Goal: Task Accomplishment & Management: Manage account settings

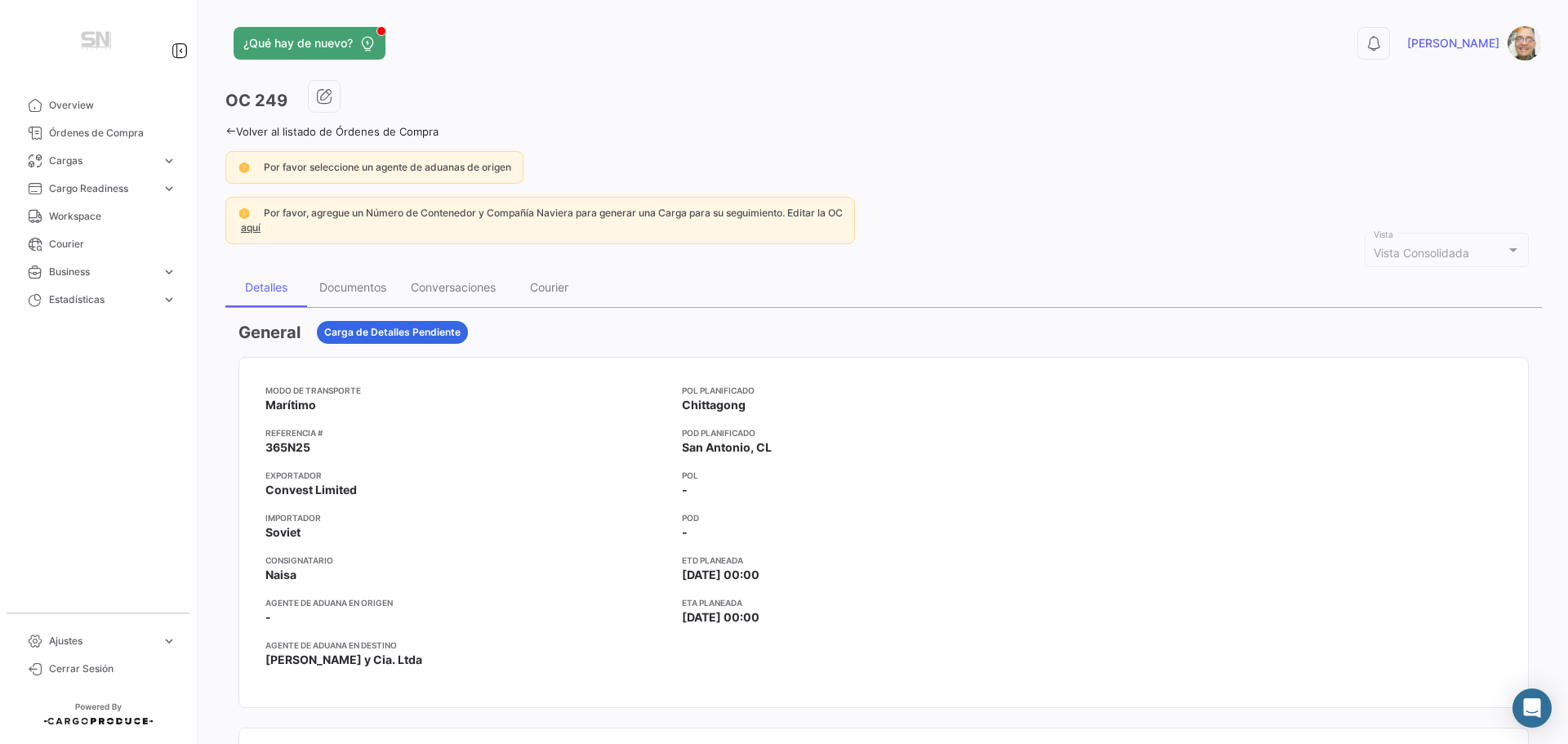
click at [234, 127] on icon at bounding box center [230, 132] width 11 height 11
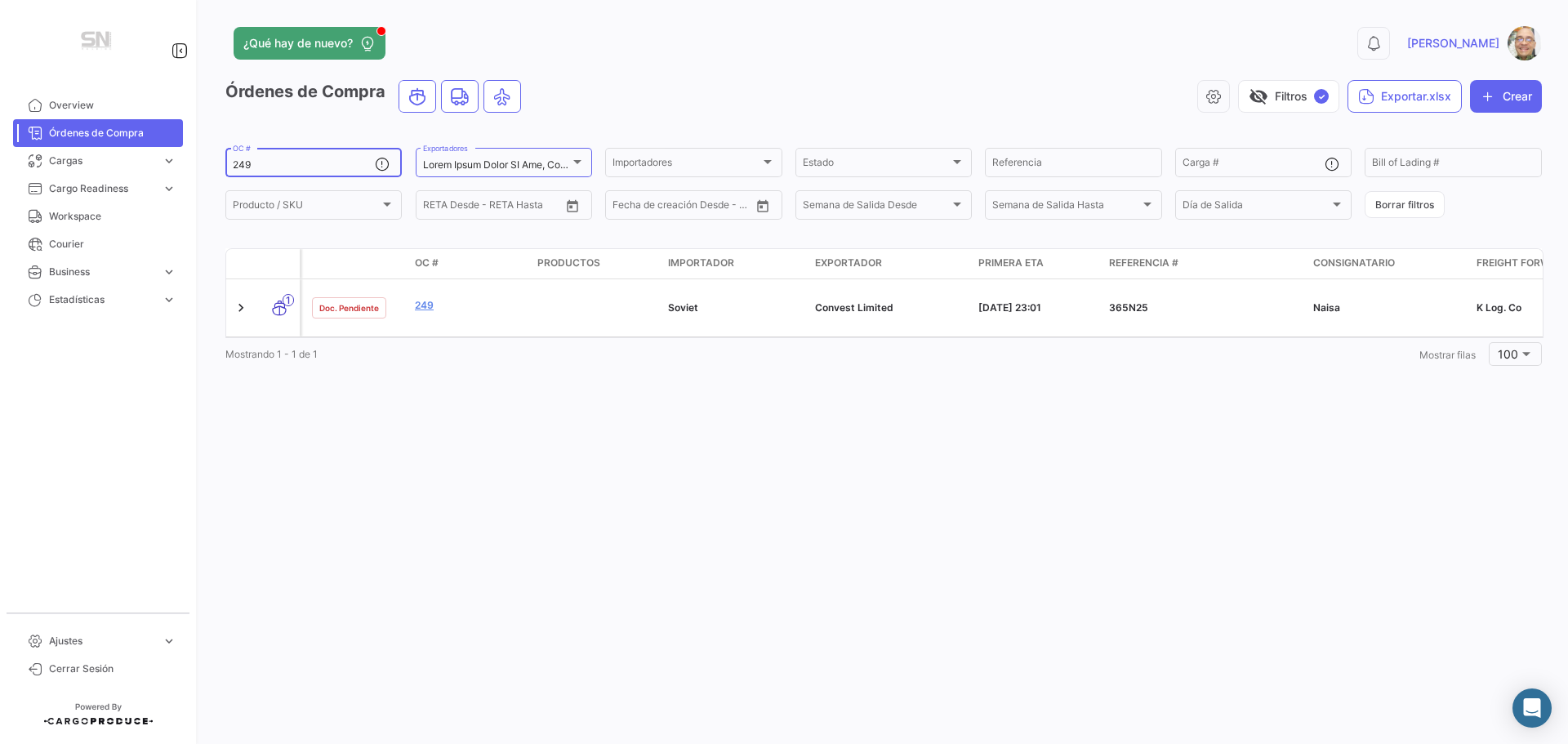
click at [290, 164] on input "249" at bounding box center [304, 164] width 142 height 11
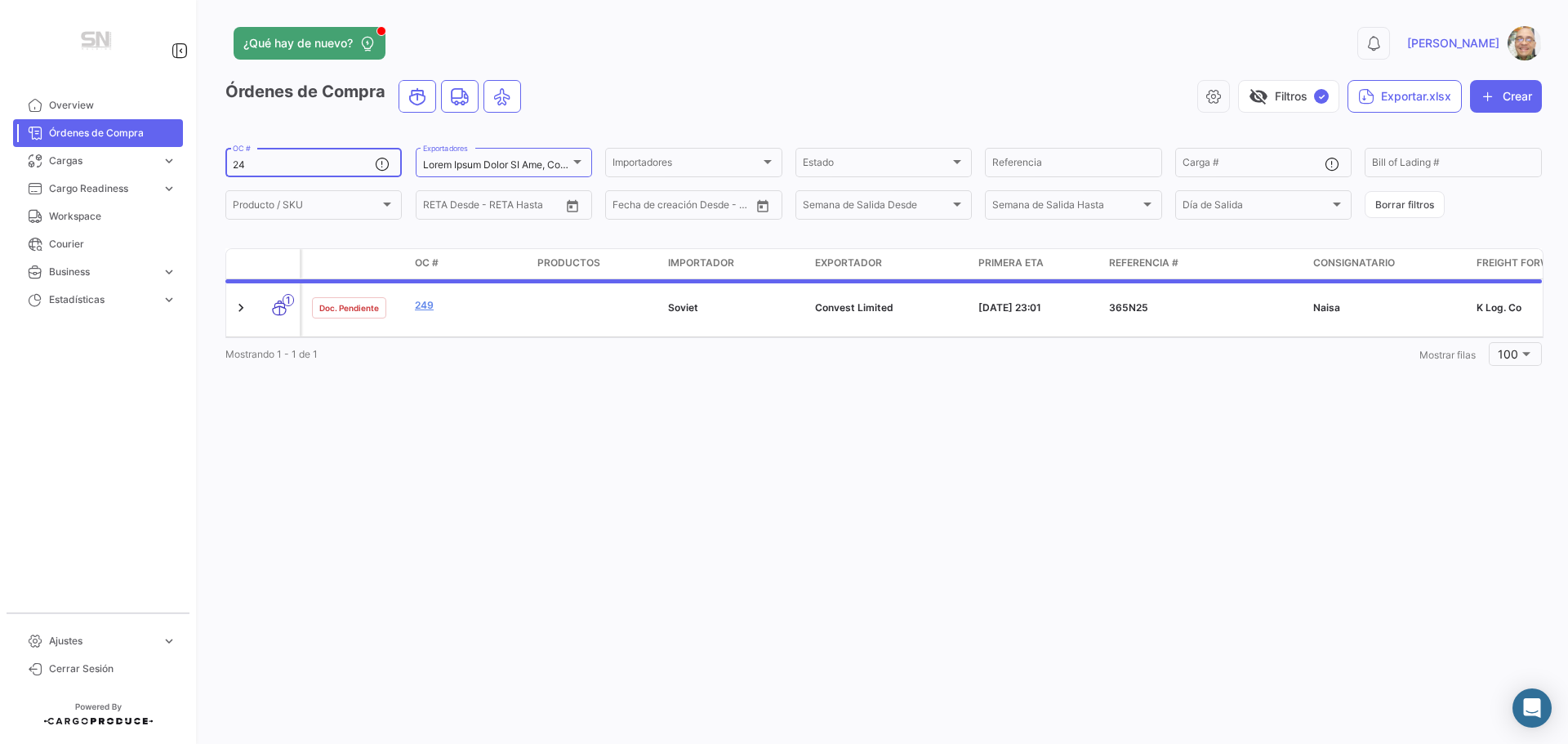
type input "2"
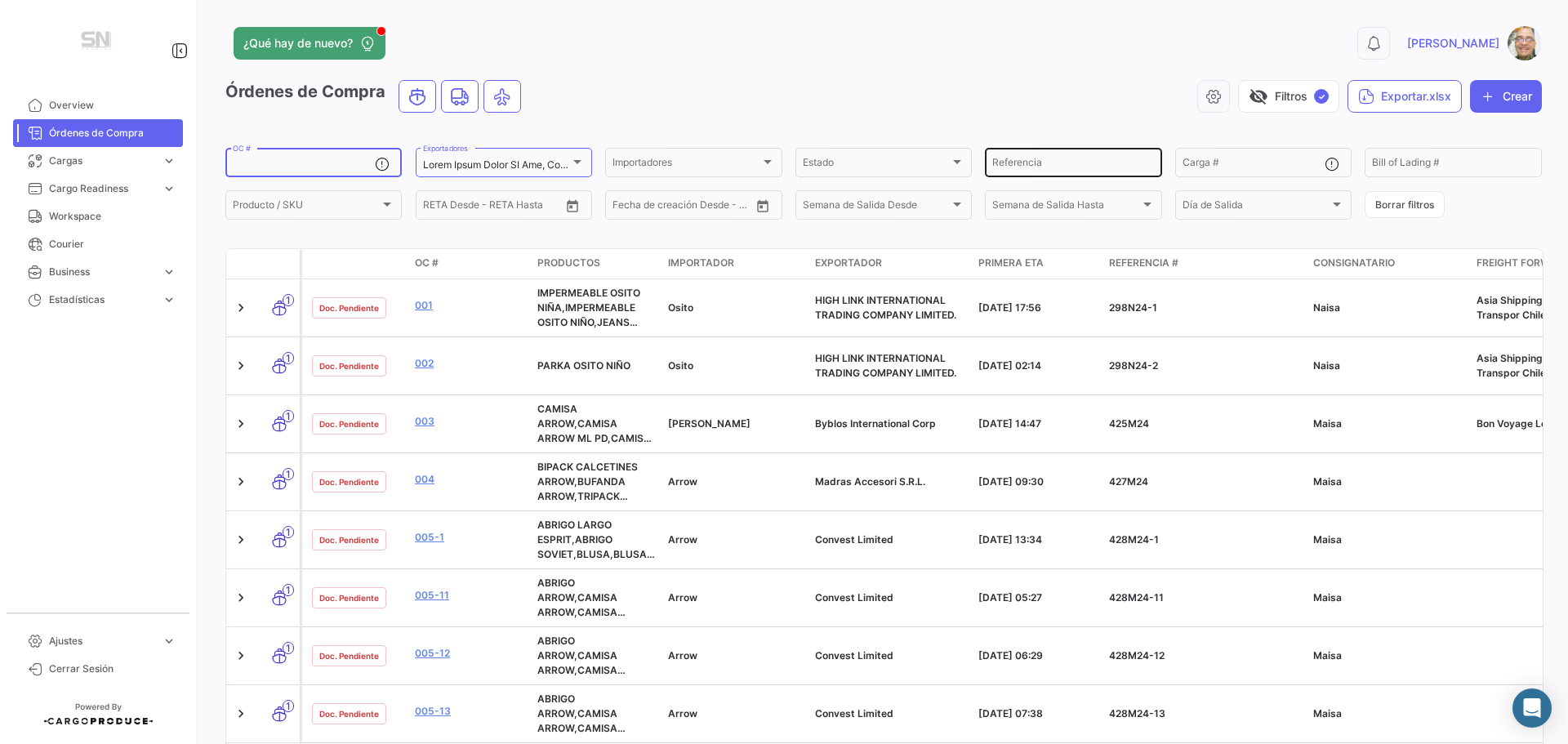
click at [1071, 164] on input "Referencia" at bounding box center [1072, 164] width 161 height 11
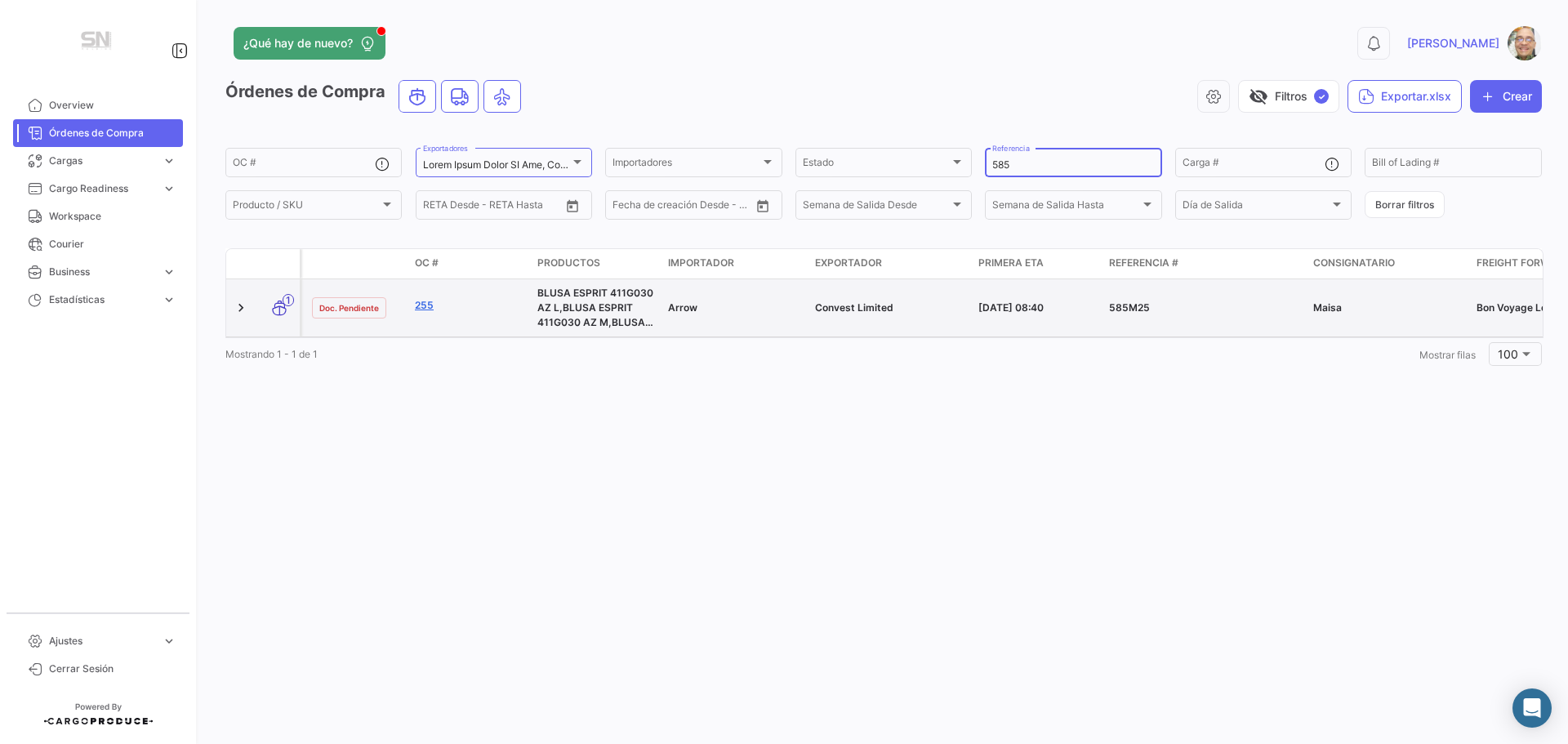
type input "585"
click at [430, 304] on link "255" at bounding box center [469, 305] width 109 height 15
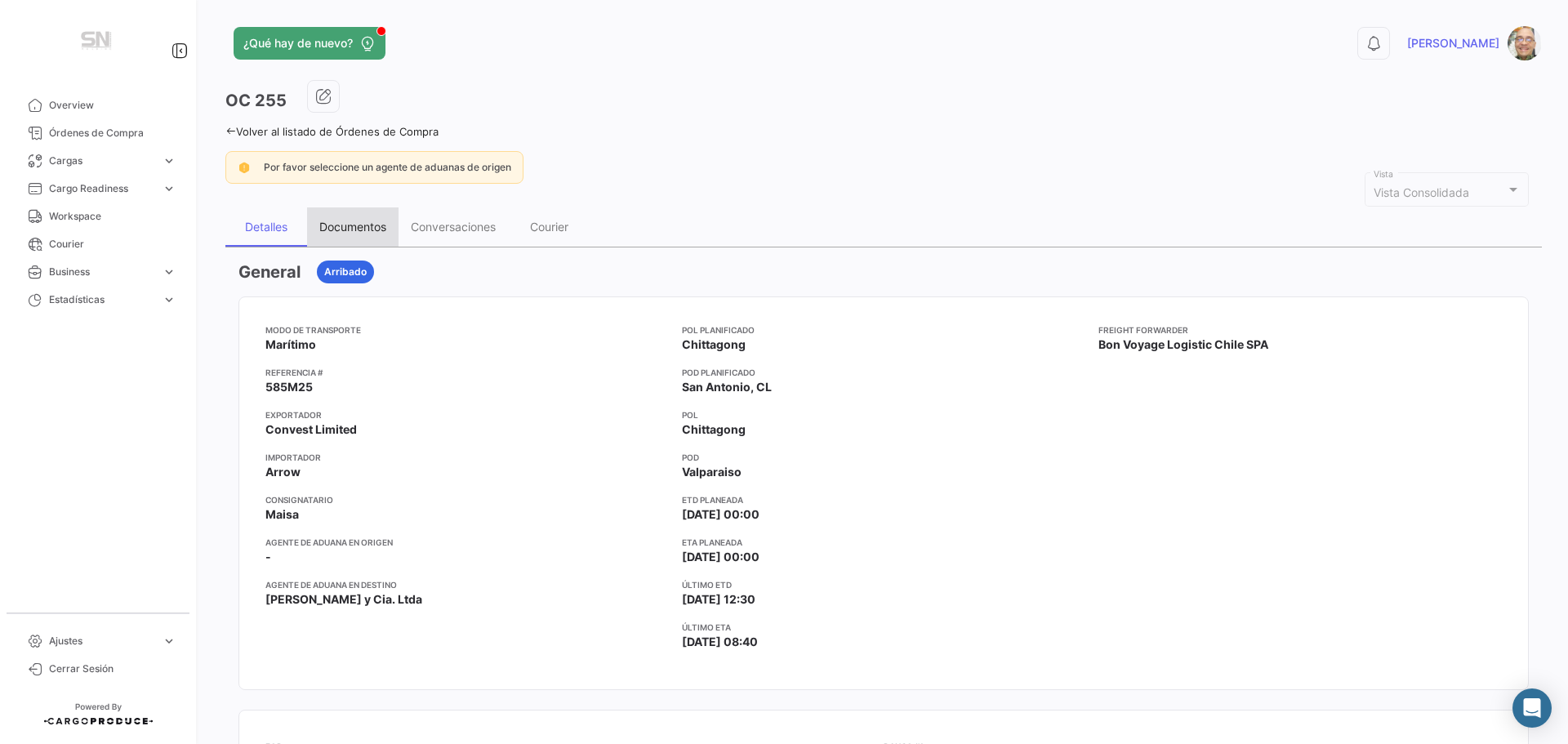
click at [357, 225] on div "Documentos" at bounding box center [353, 227] width 67 height 14
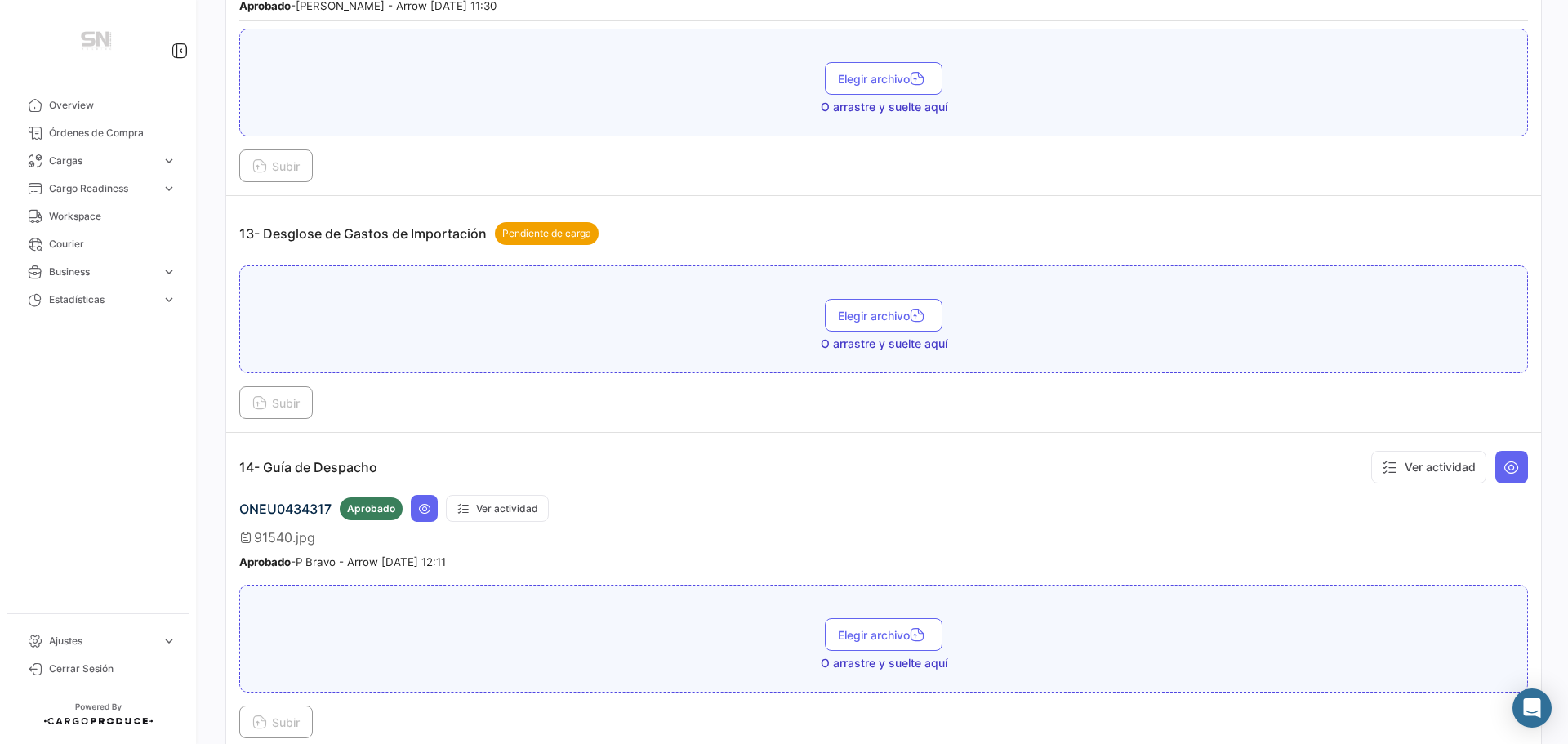
scroll to position [3757, 0]
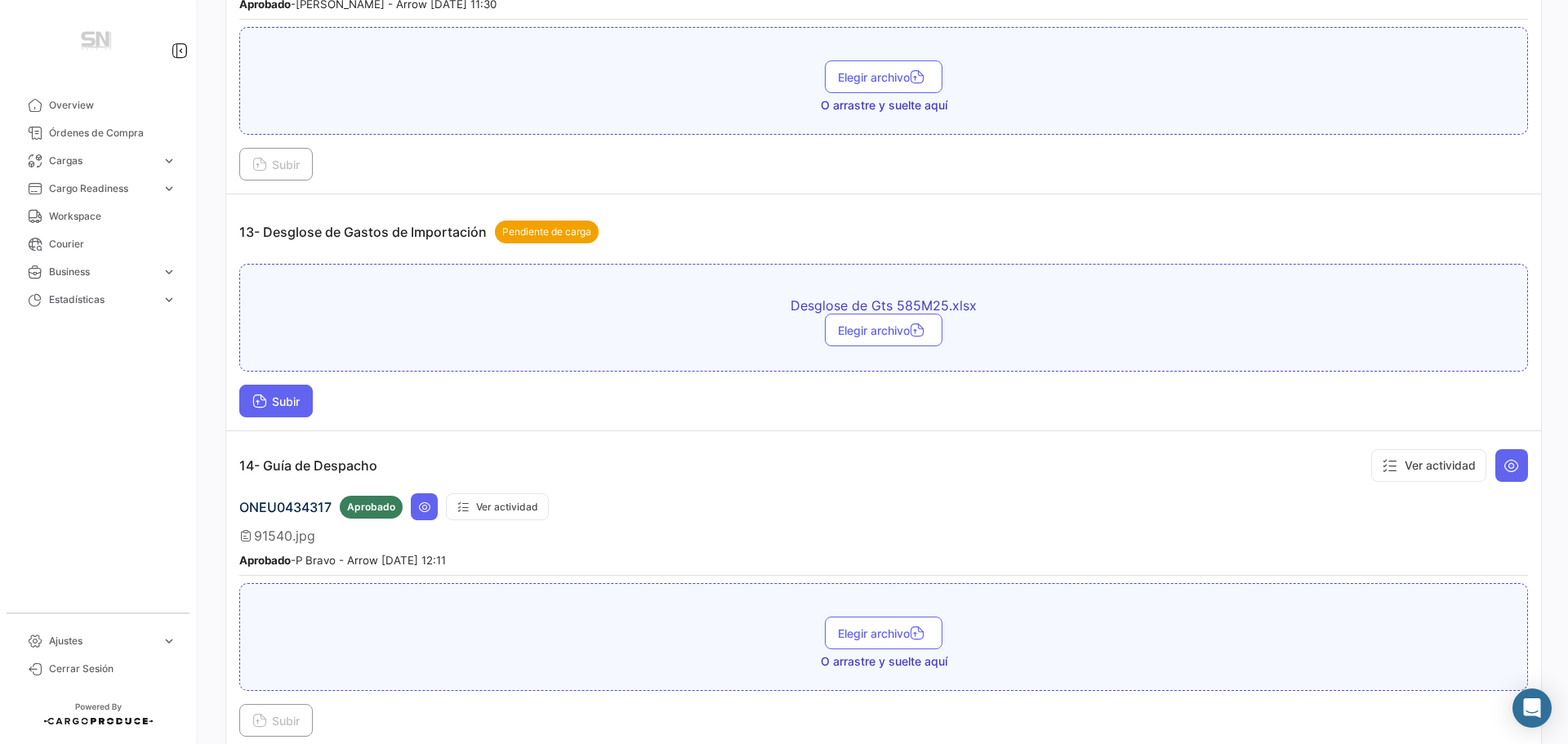
click at [285, 387] on button "Subir" at bounding box center [275, 401] width 73 height 33
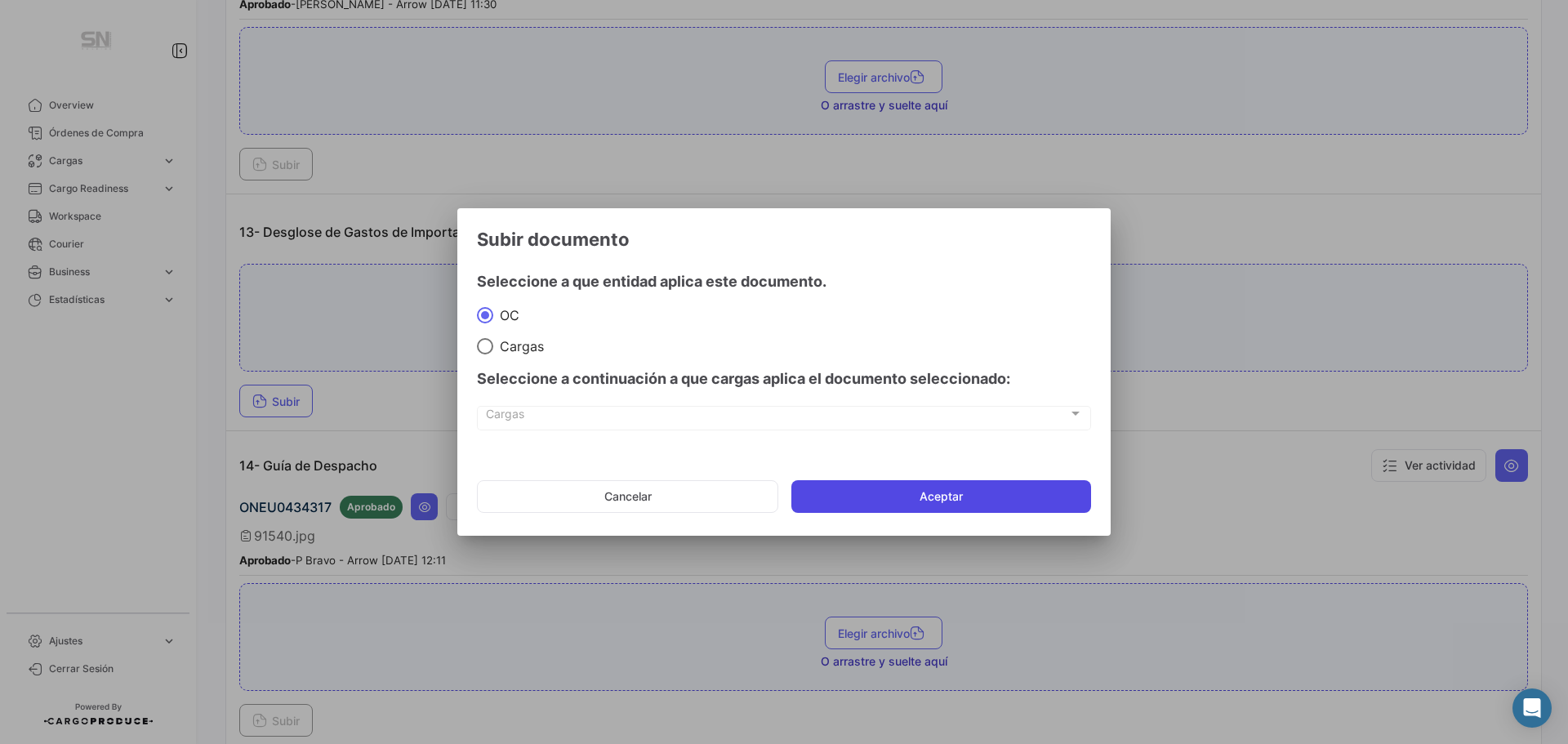
click at [1014, 497] on button "Aceptar" at bounding box center [942, 496] width 300 height 33
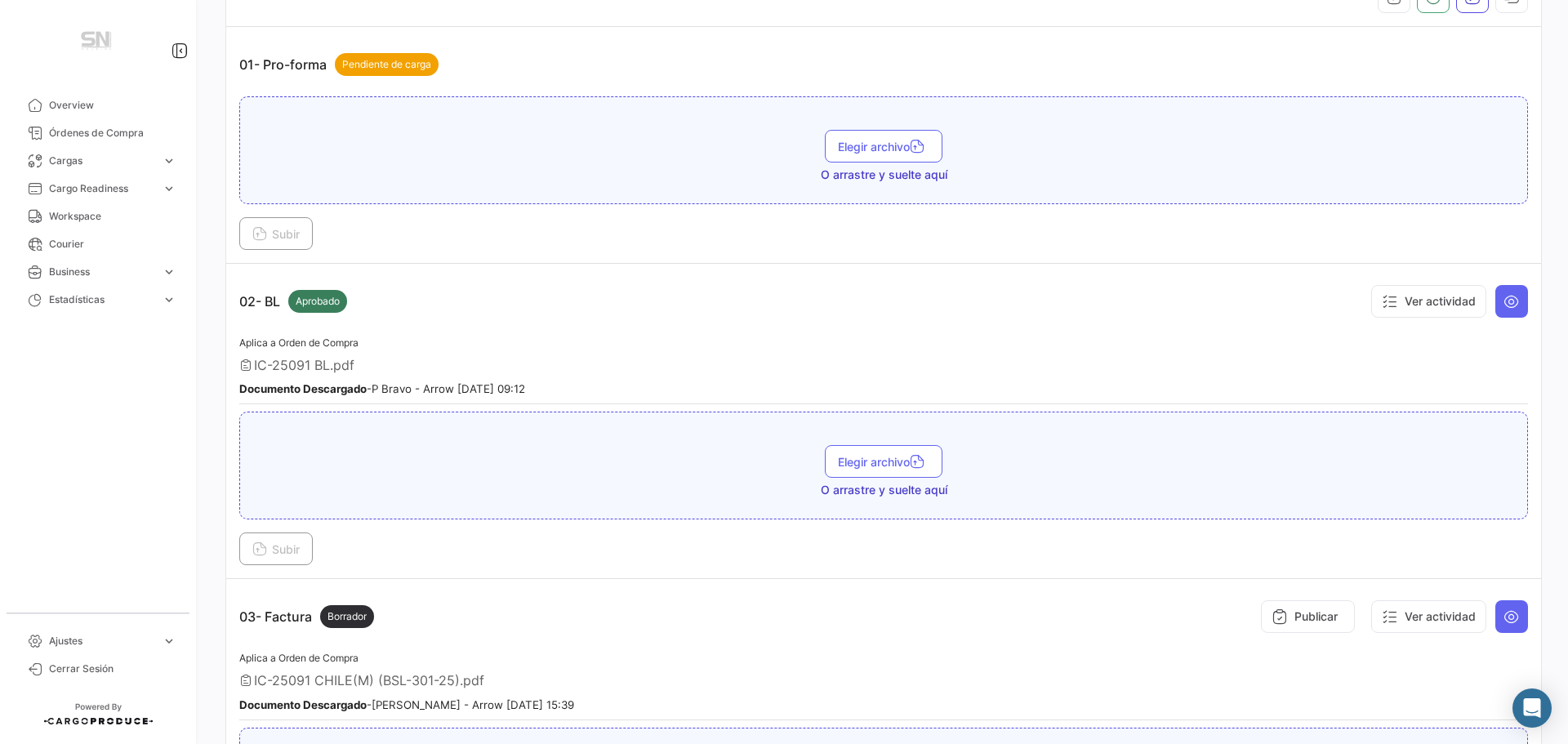
scroll to position [0, 0]
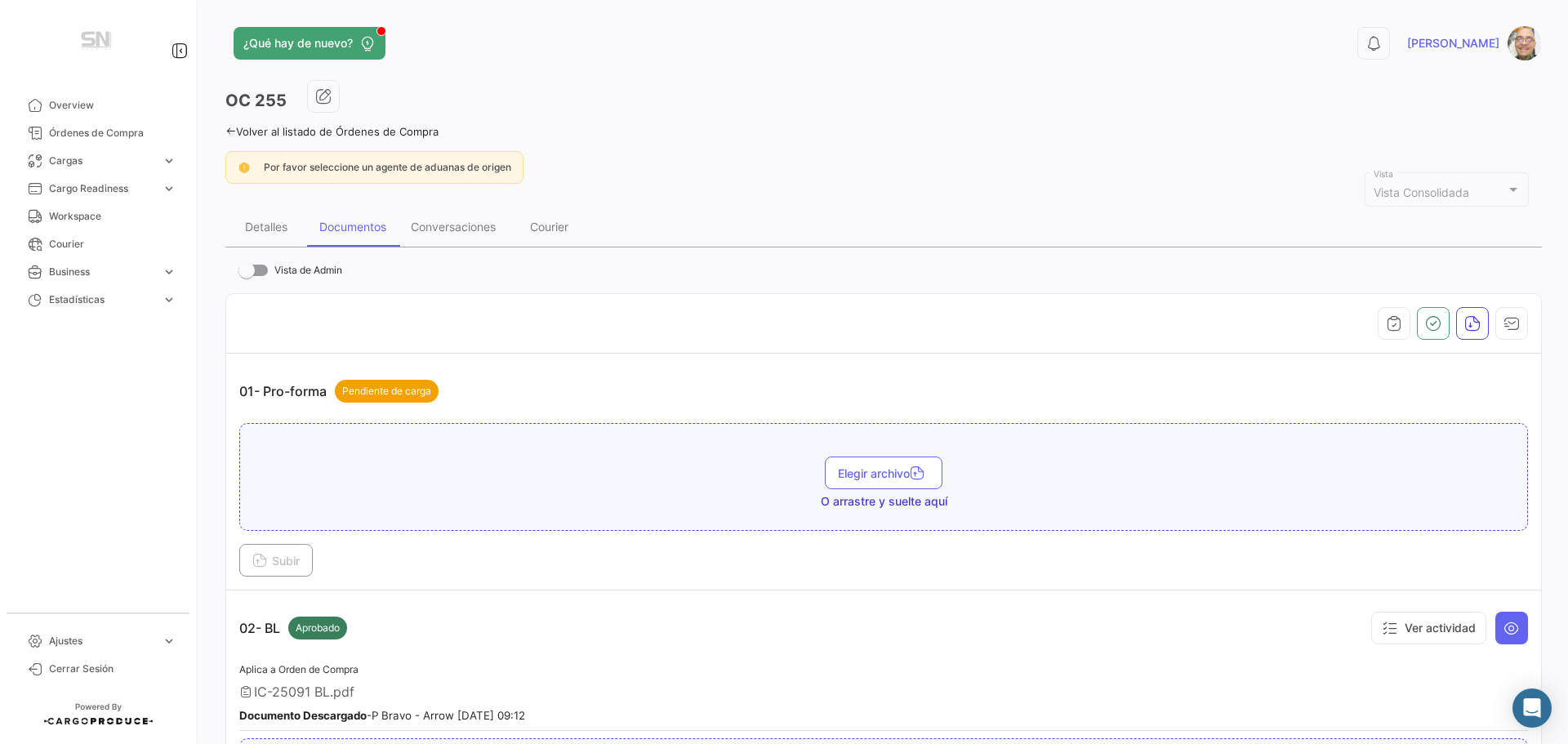
click at [232, 128] on icon at bounding box center [230, 132] width 11 height 11
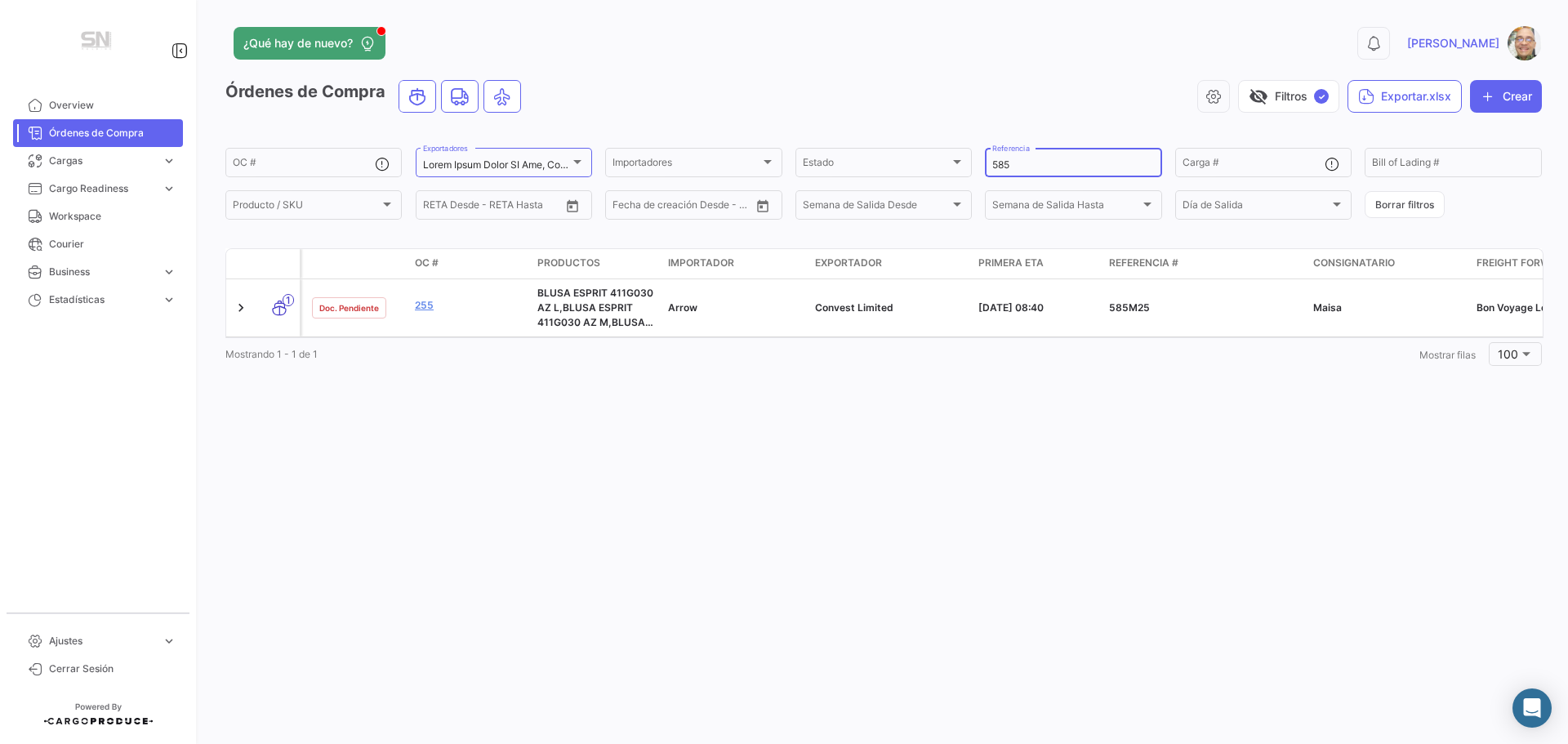
click at [1033, 166] on input "585" at bounding box center [1072, 164] width 161 height 11
type input "586"
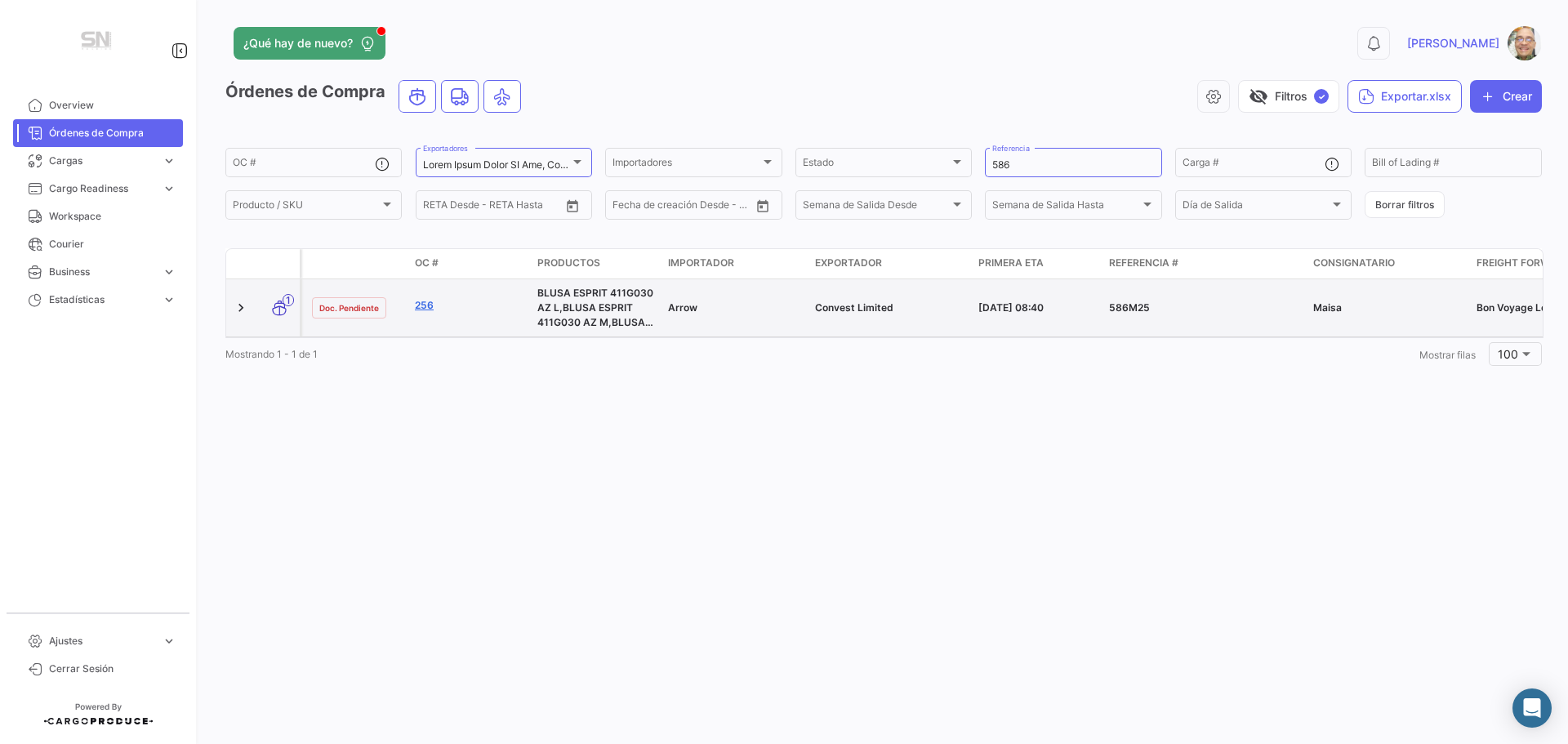
click at [426, 305] on link "256" at bounding box center [469, 305] width 109 height 15
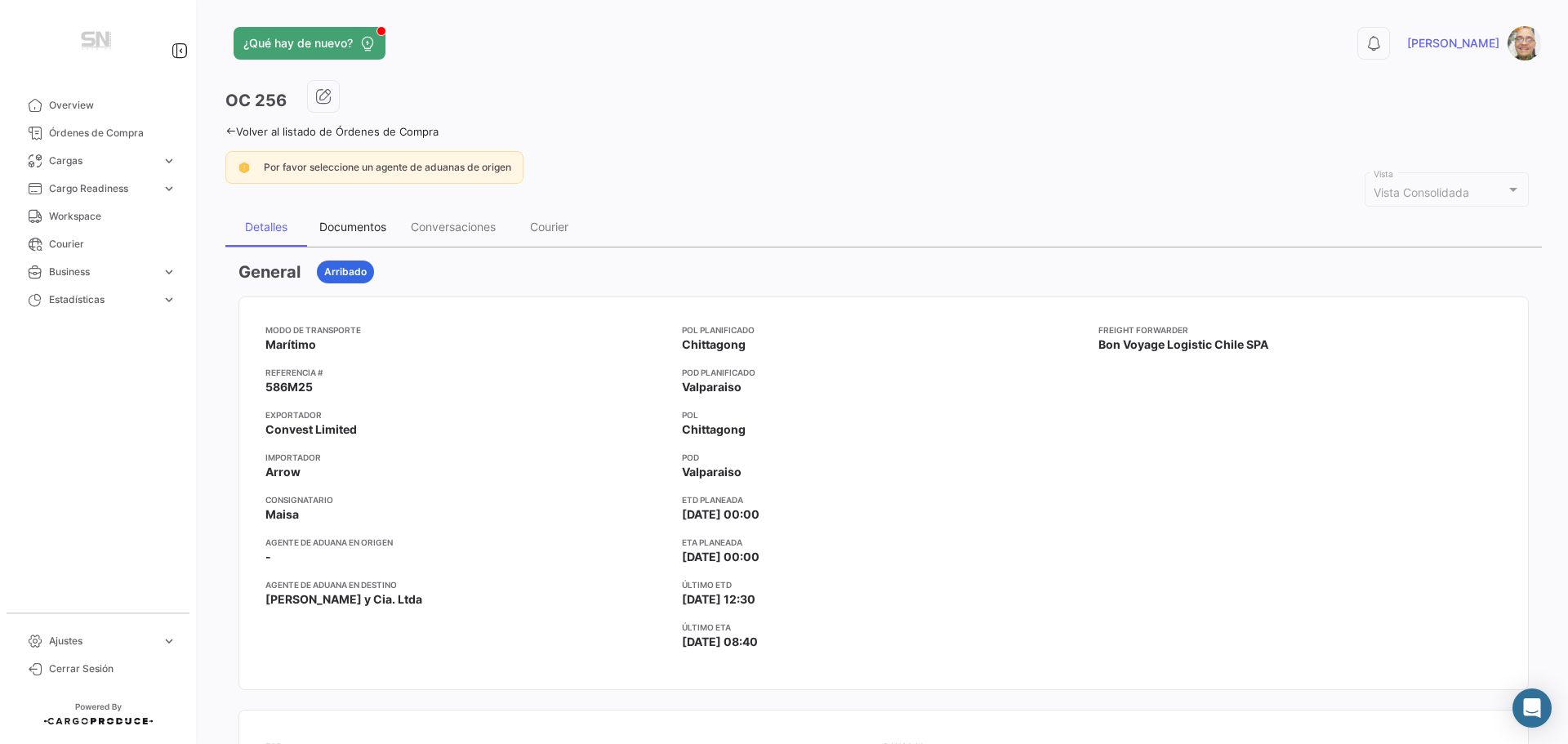
click at [356, 226] on div "Documentos" at bounding box center [353, 227] width 67 height 14
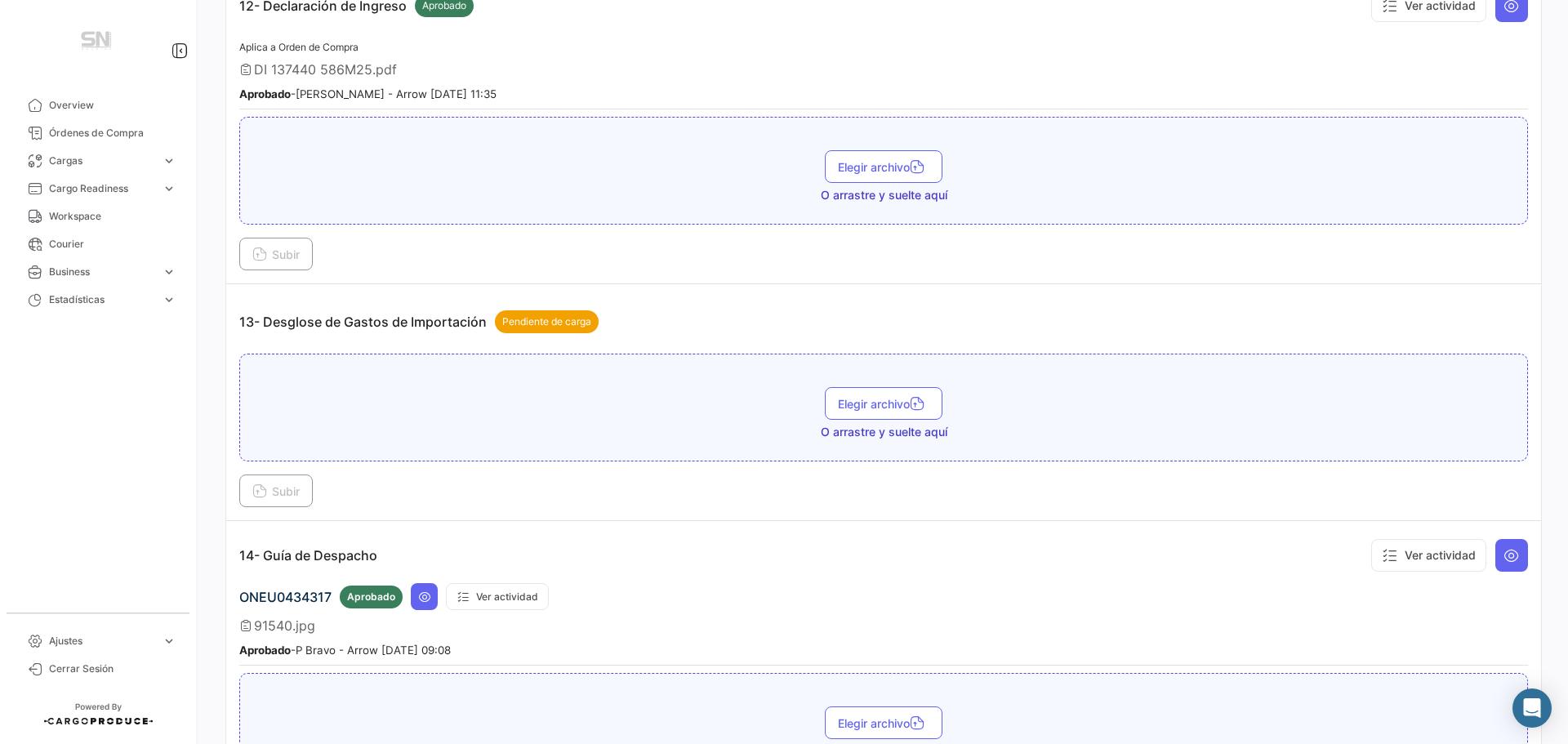
scroll to position [3675, 0]
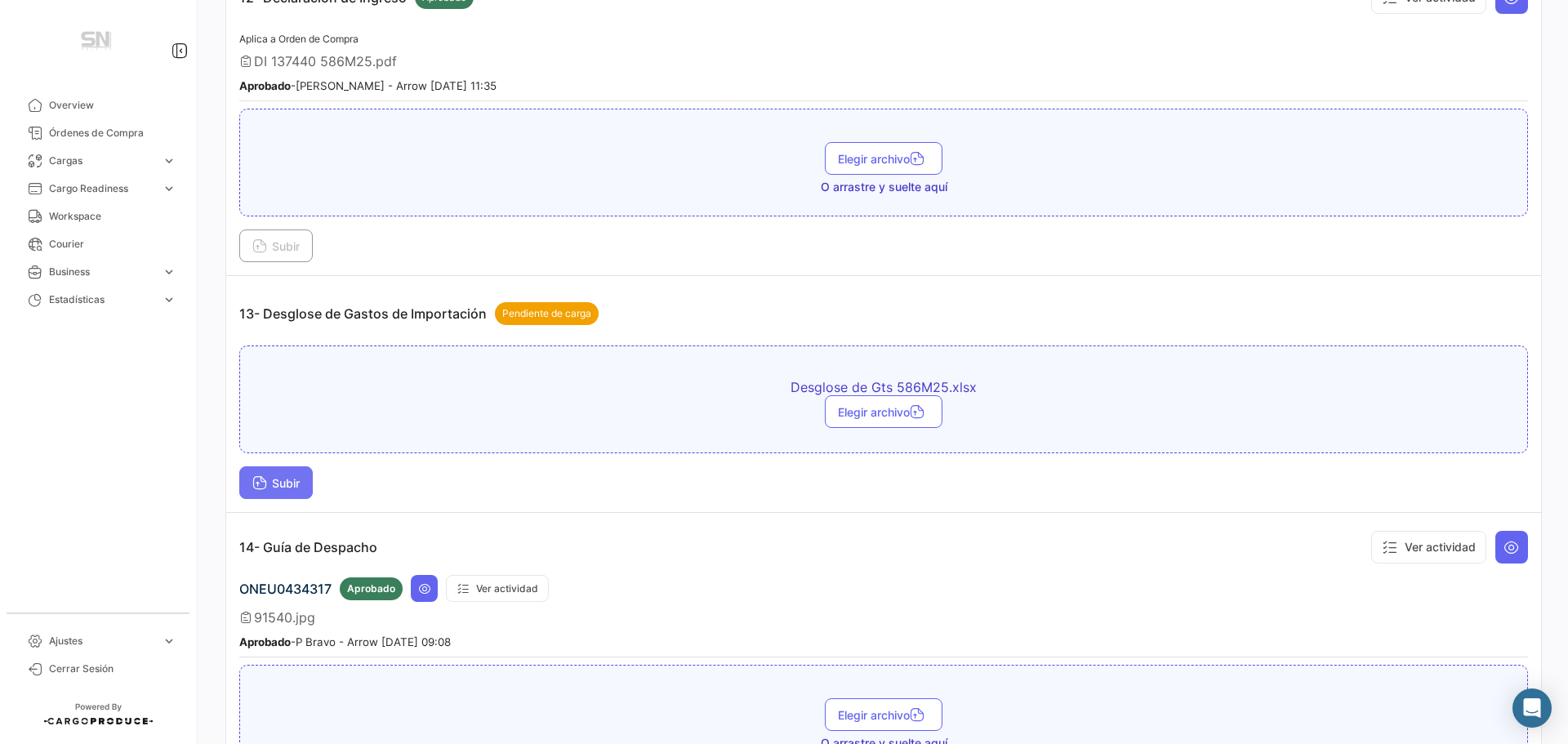
click at [291, 486] on span "Subir" at bounding box center [276, 484] width 48 height 14
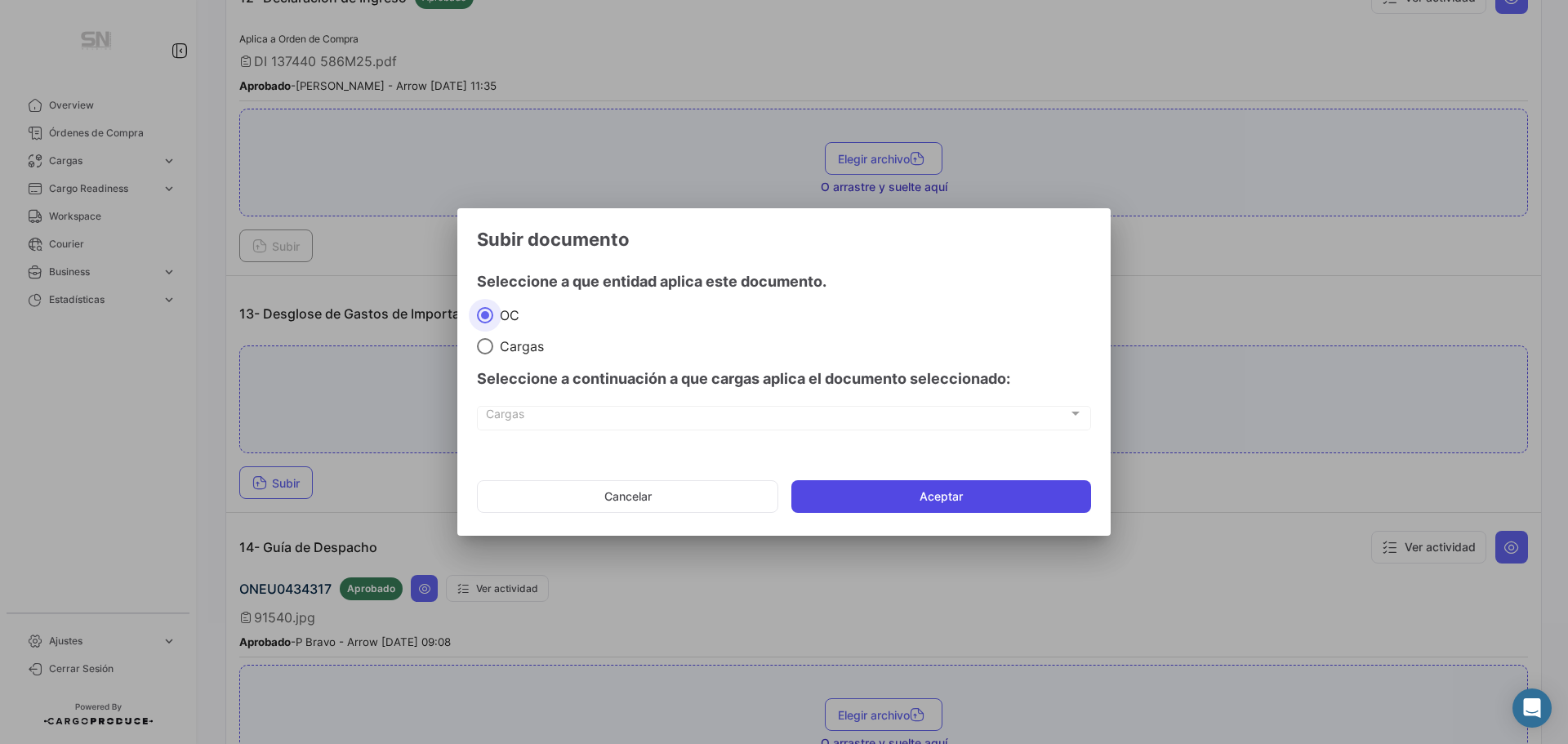
click at [867, 492] on button "Aceptar" at bounding box center [942, 496] width 300 height 33
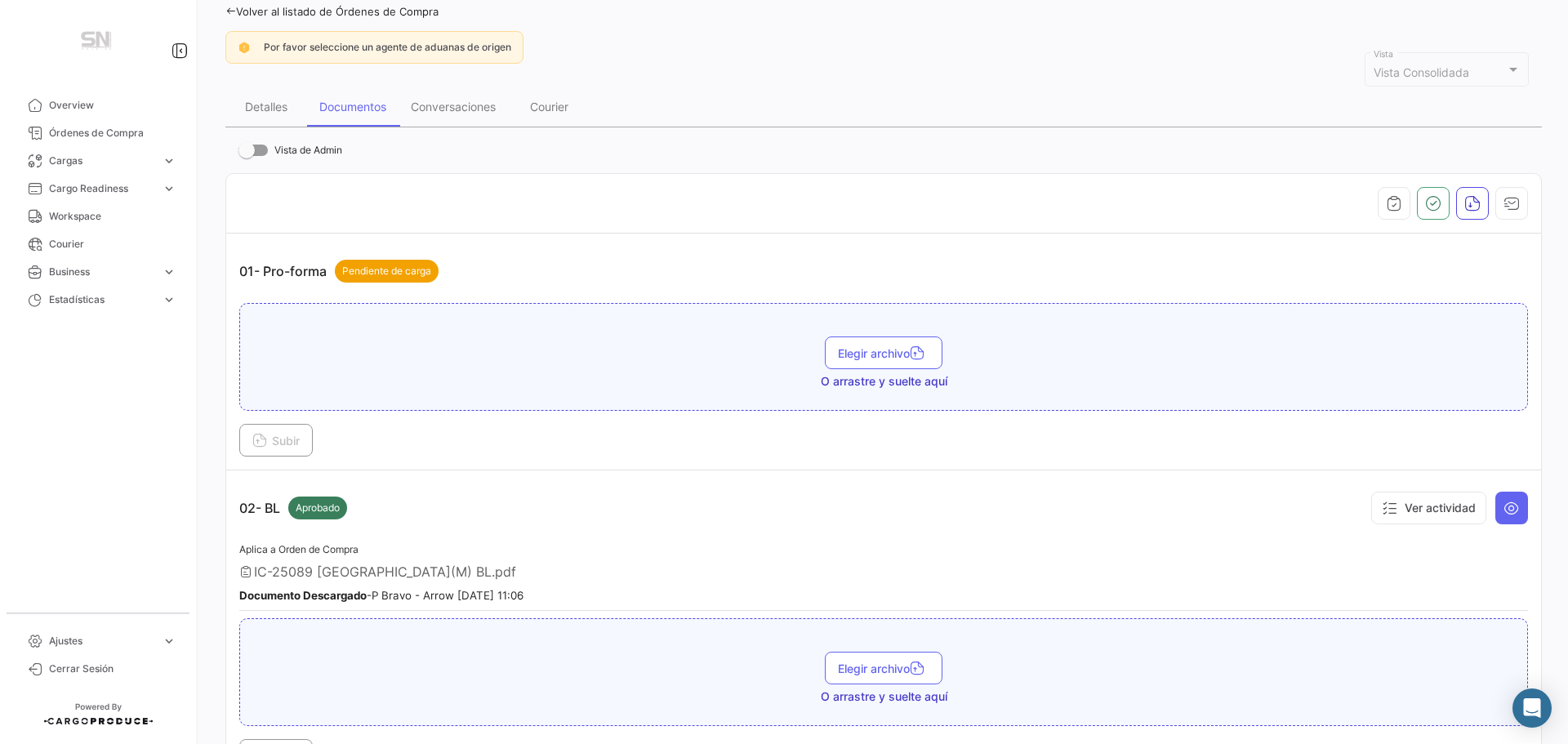
scroll to position [0, 0]
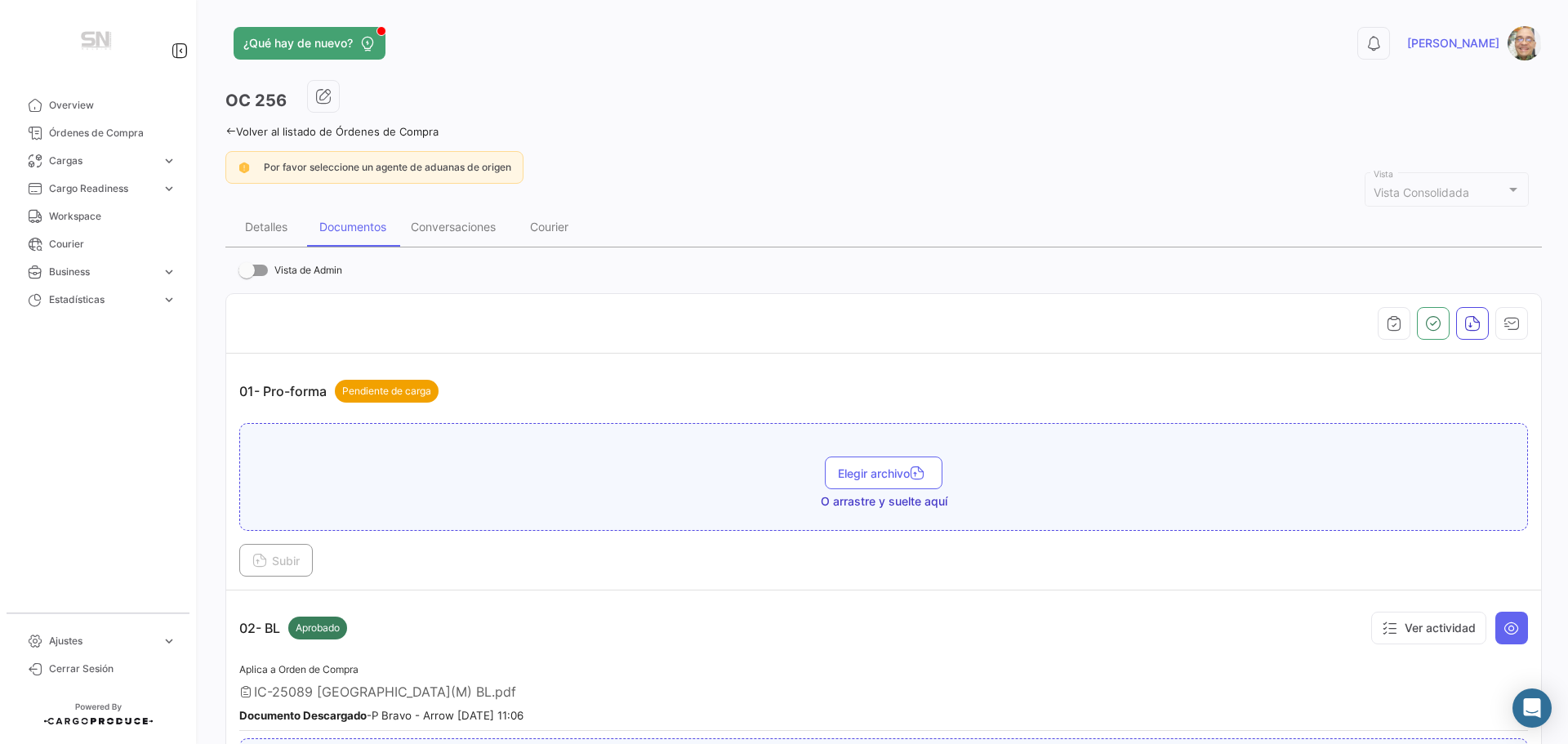
click at [231, 132] on icon at bounding box center [230, 132] width 11 height 11
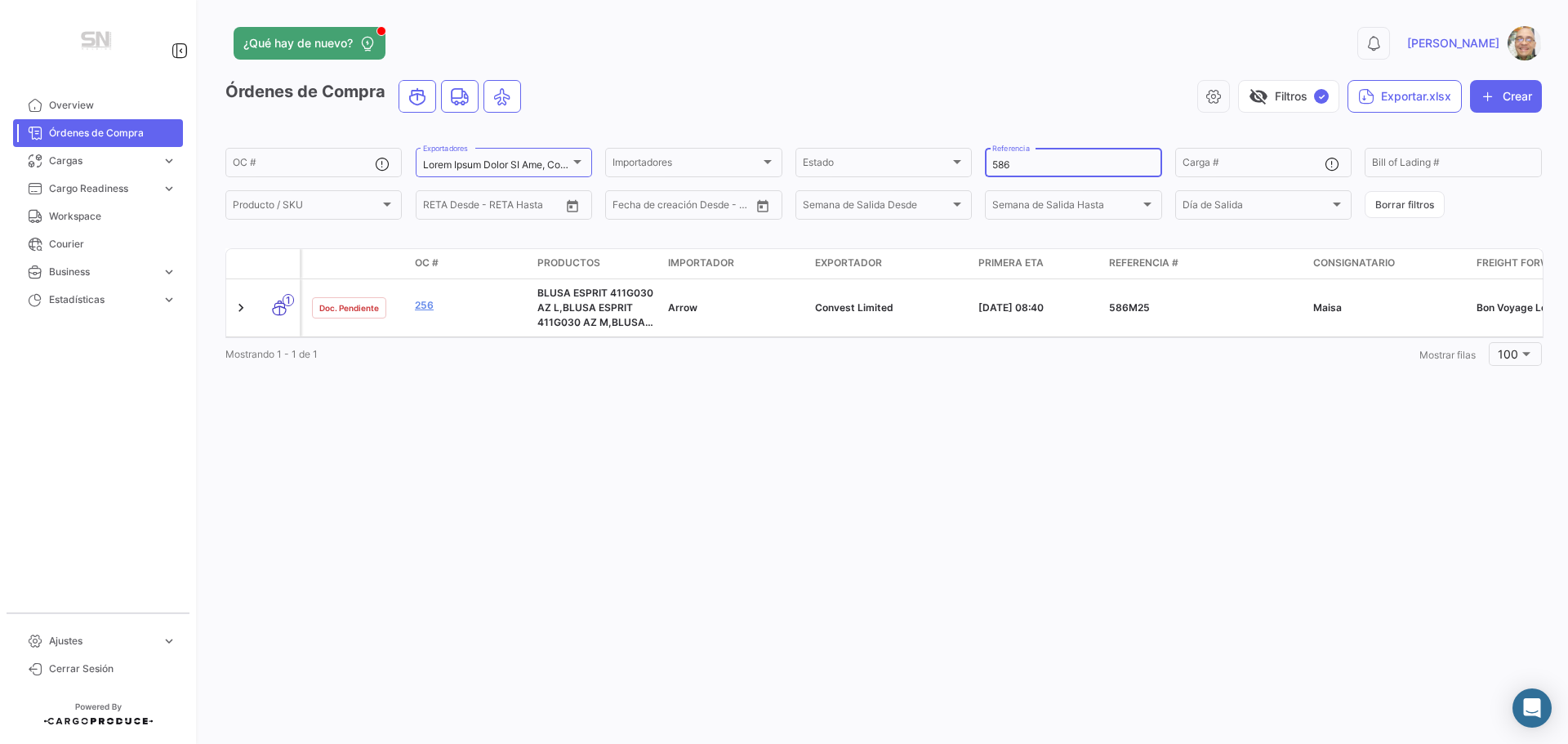
click at [1022, 162] on input "586" at bounding box center [1072, 164] width 161 height 11
type input "587"
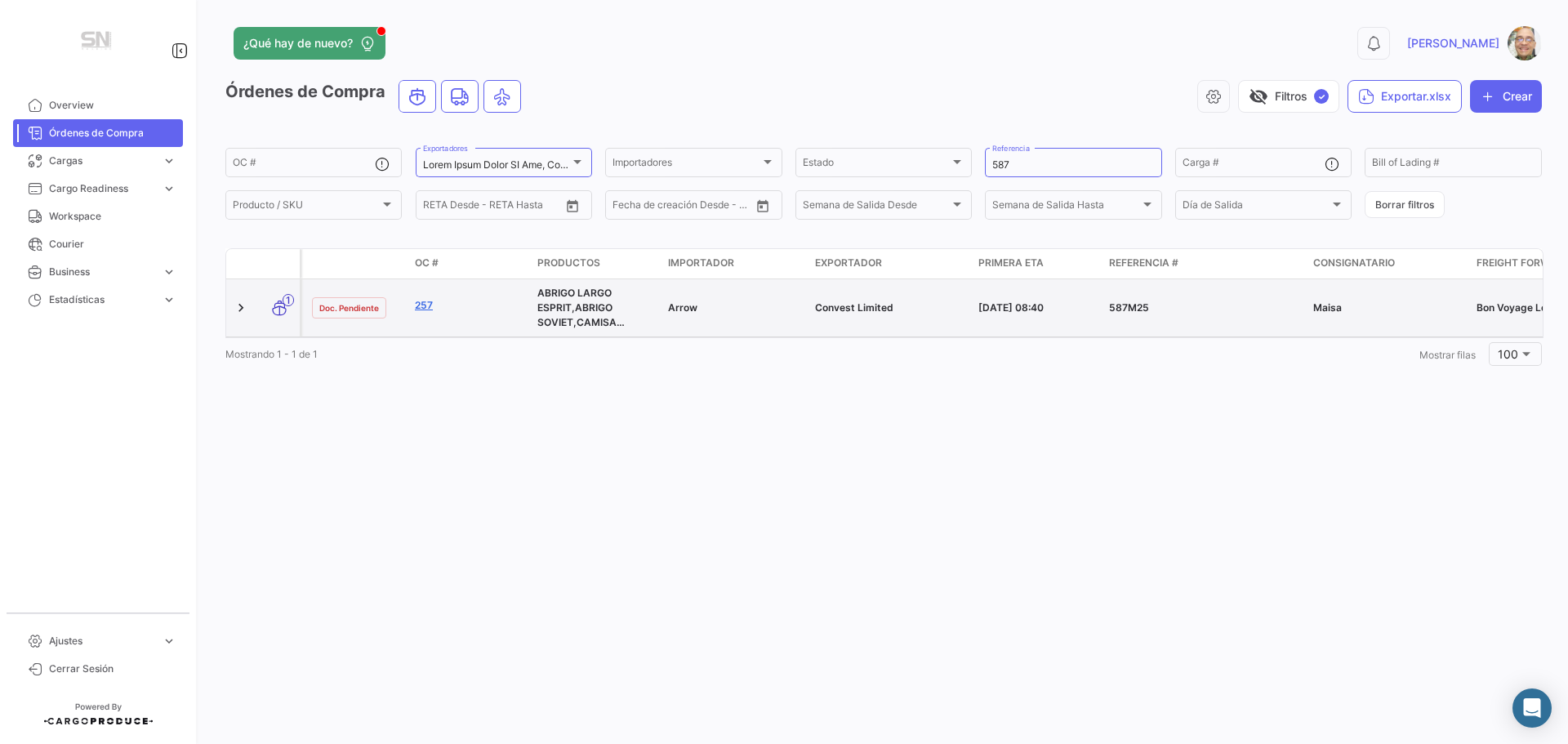
click at [433, 304] on link "257" at bounding box center [469, 305] width 109 height 15
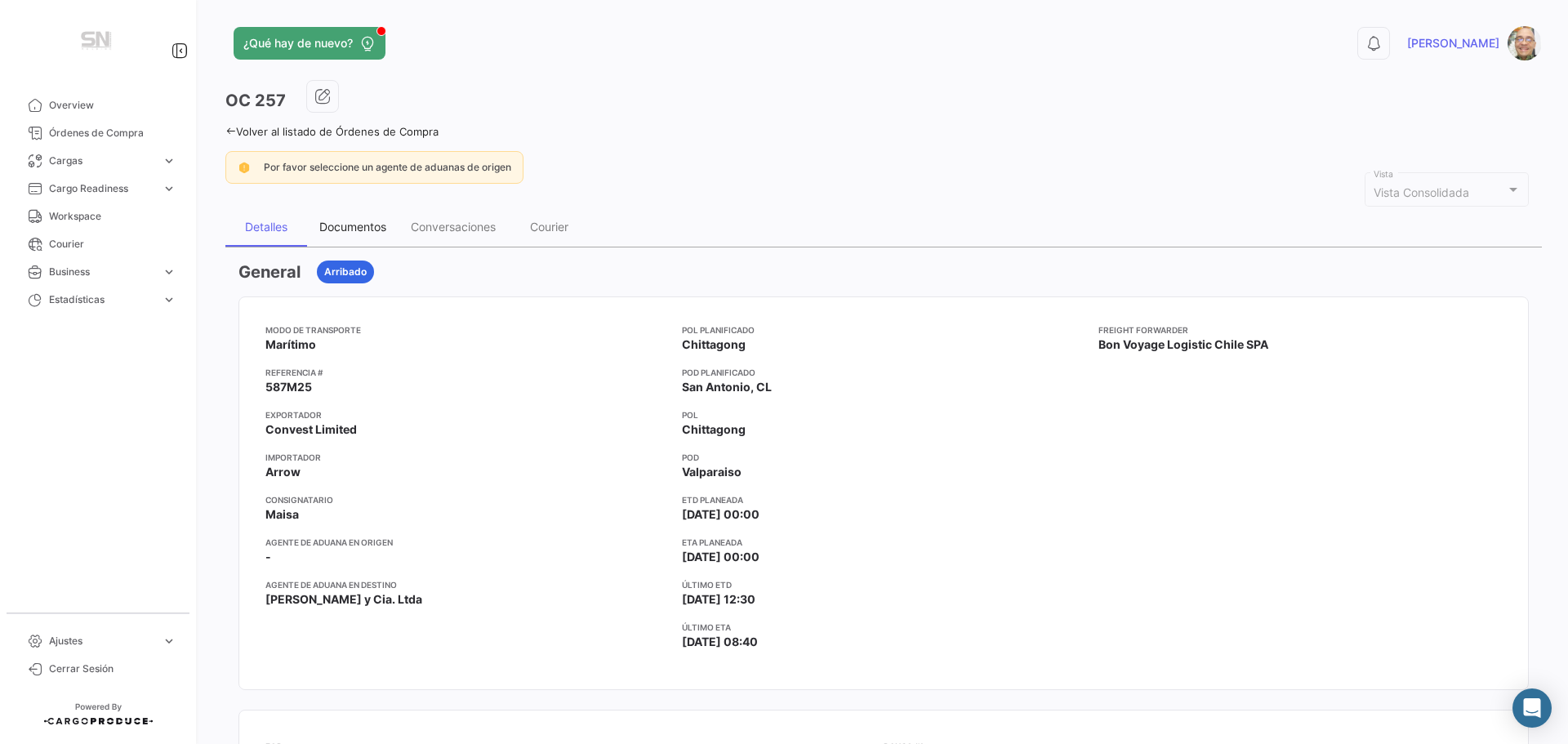
click at [344, 232] on div "Documentos" at bounding box center [353, 227] width 67 height 14
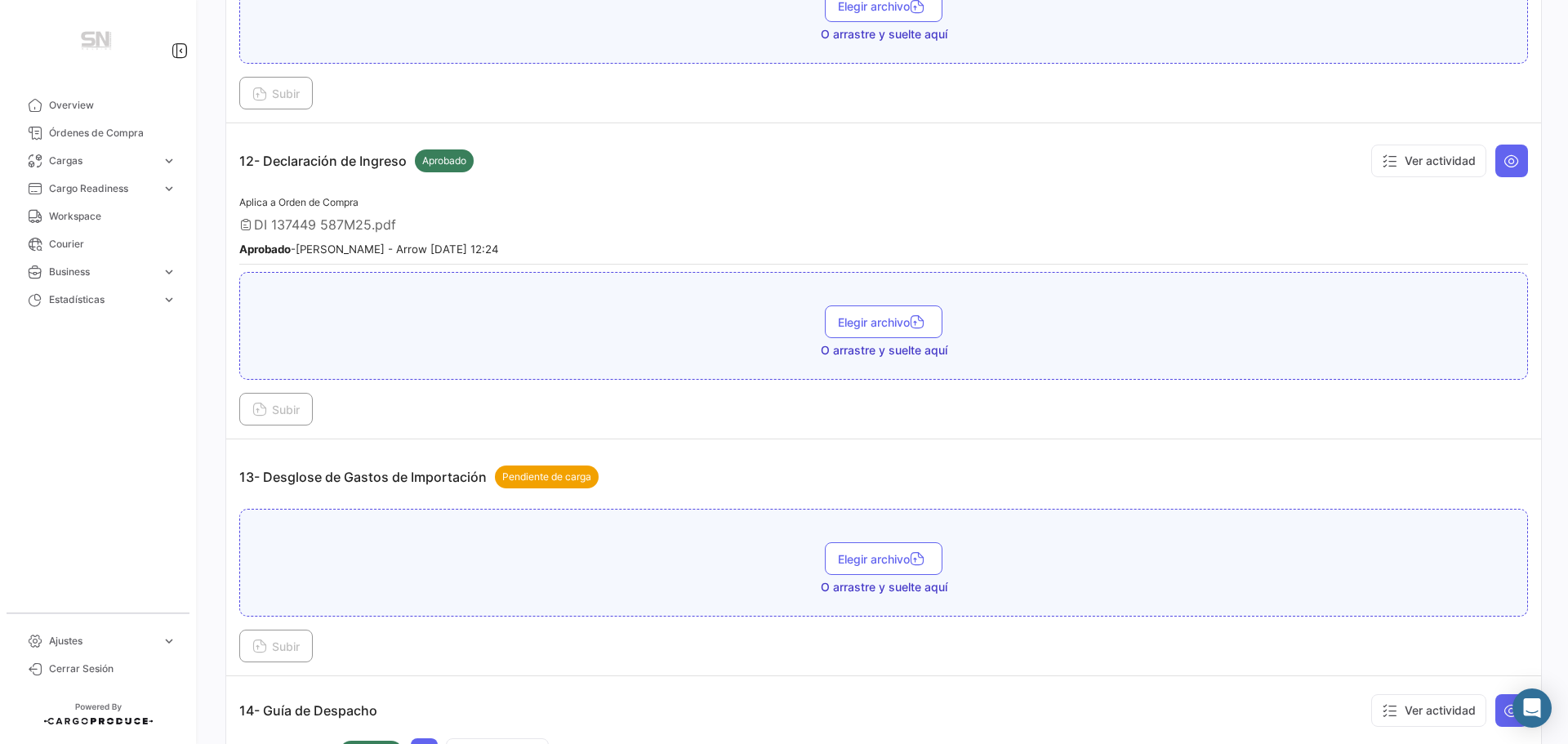
scroll to position [3675, 0]
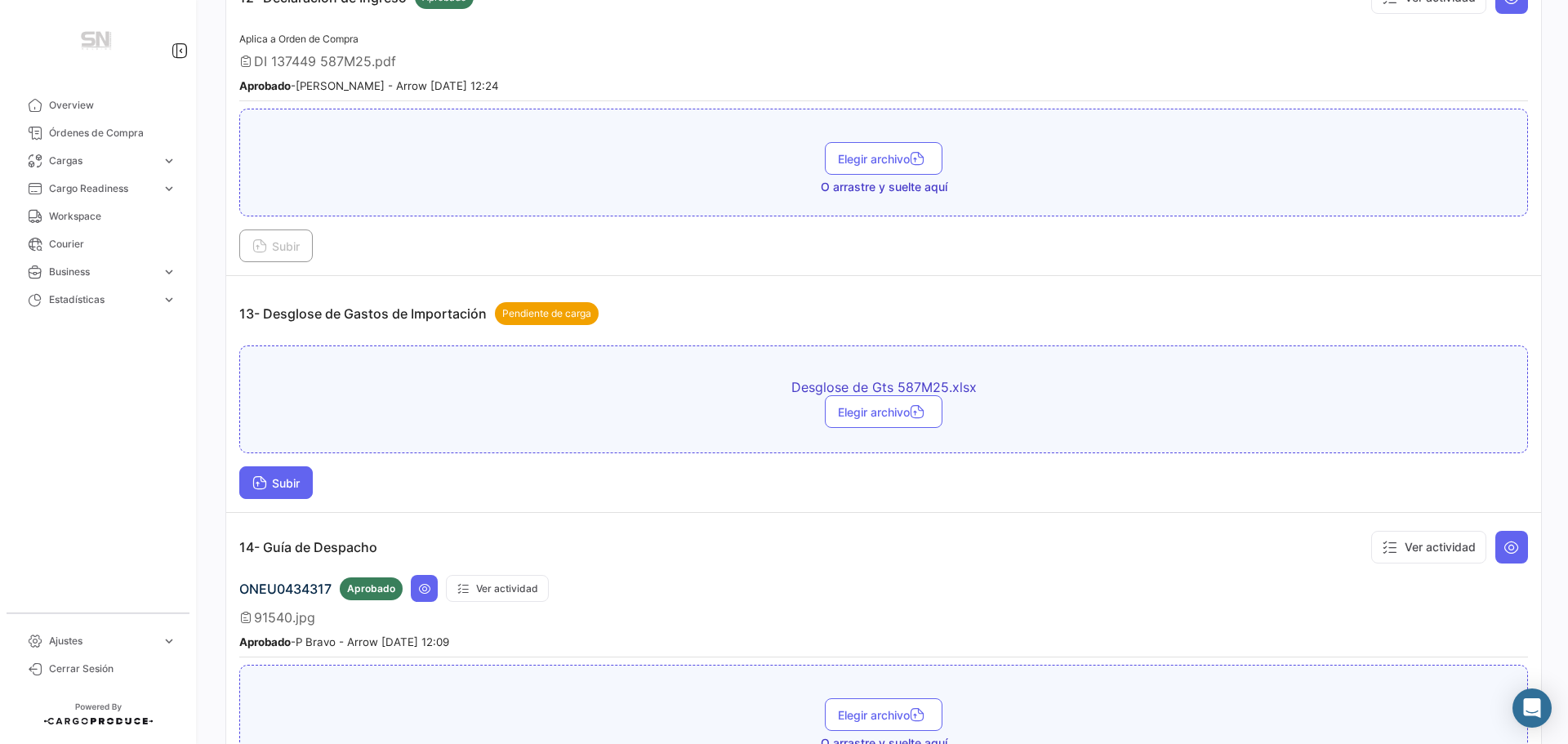
click at [246, 479] on button "Subir" at bounding box center [275, 482] width 73 height 33
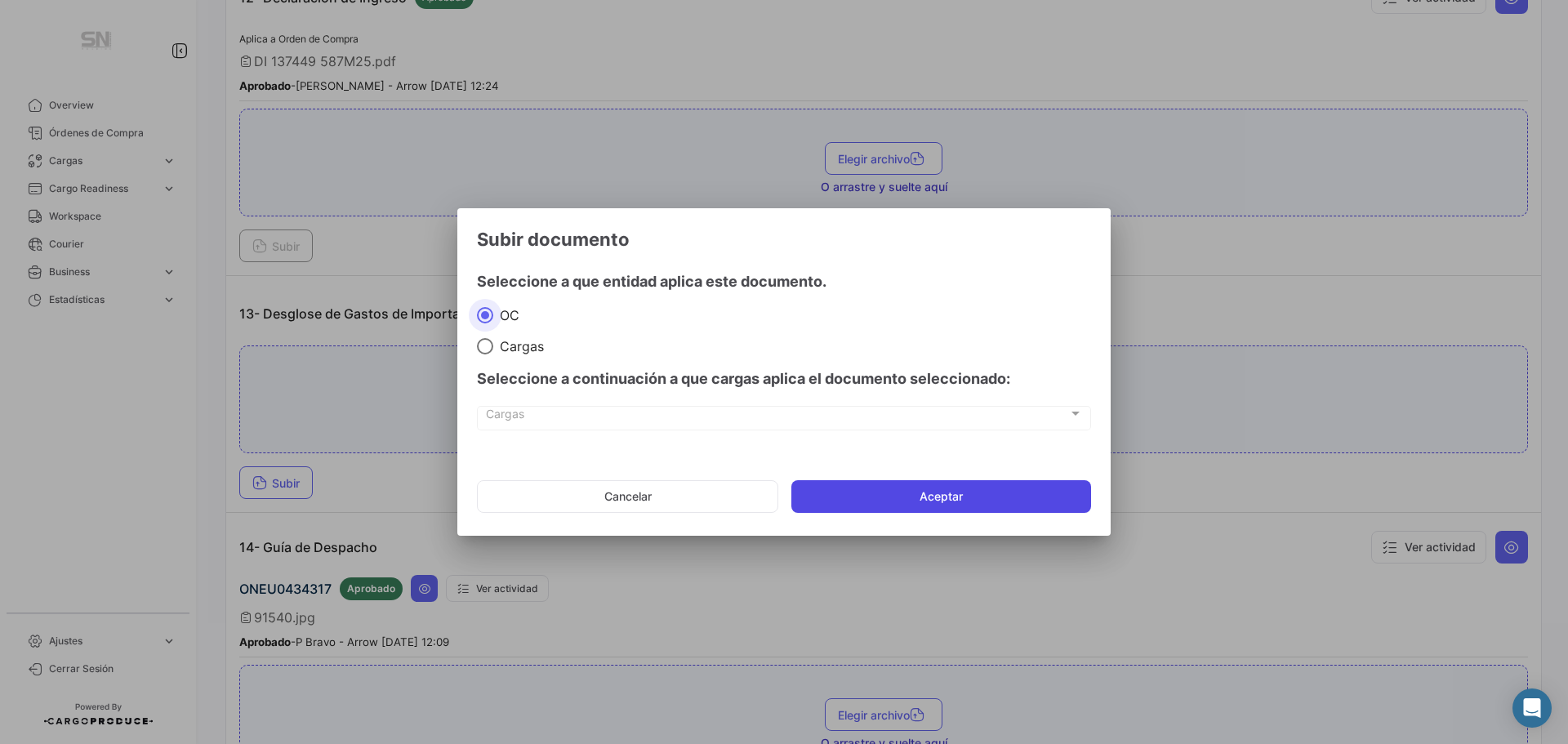
click at [802, 492] on button "Aceptar" at bounding box center [942, 496] width 300 height 33
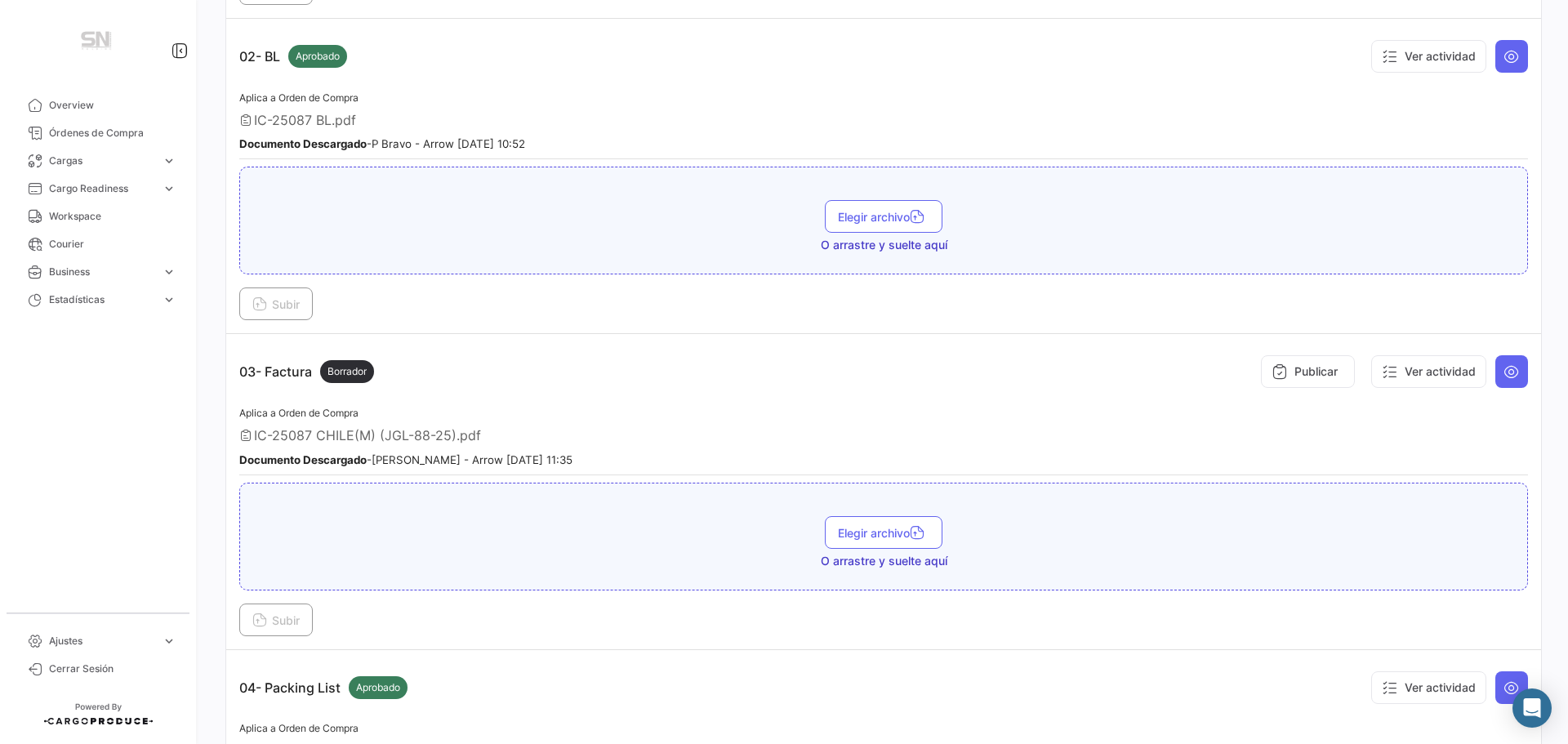
scroll to position [0, 0]
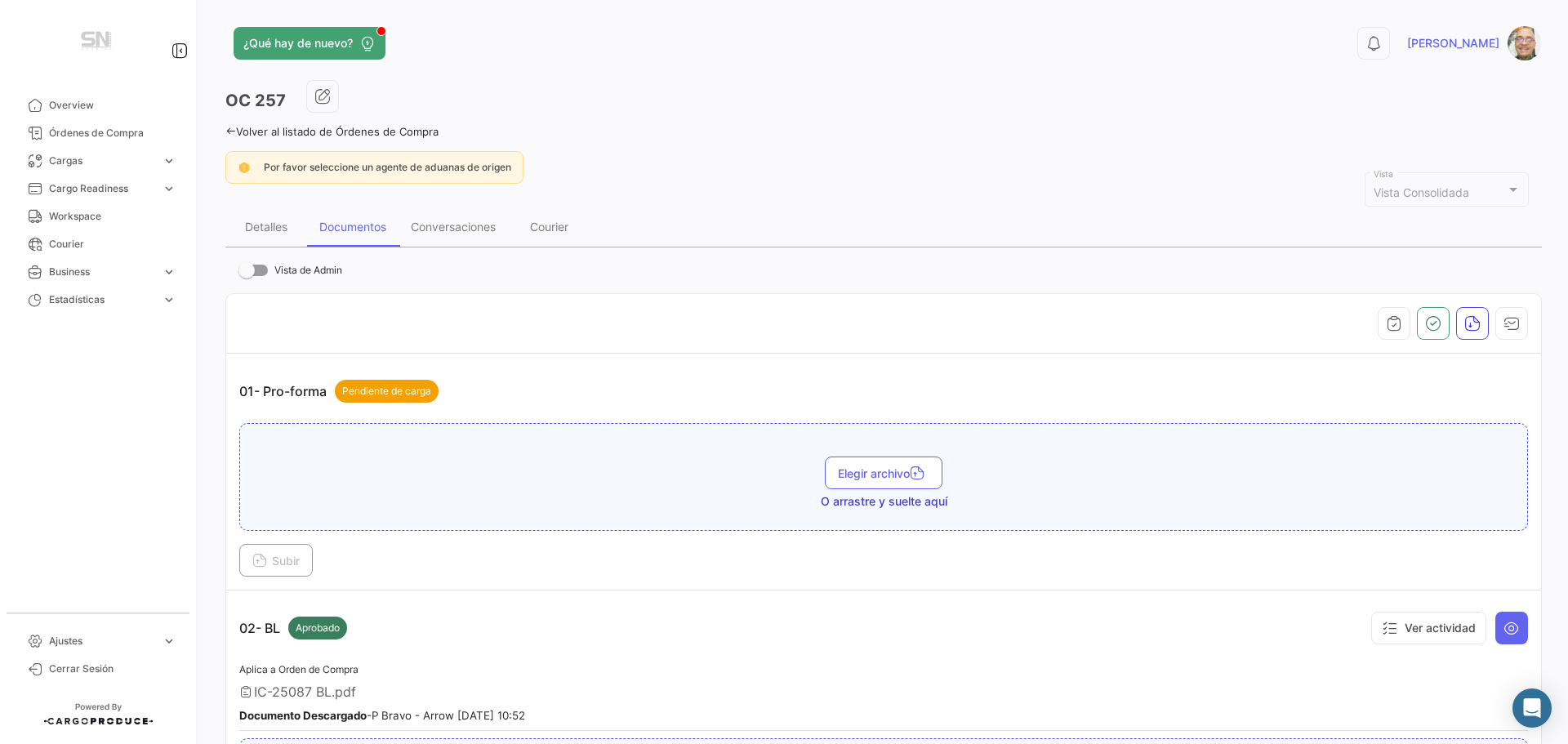
click at [228, 135] on icon at bounding box center [230, 132] width 11 height 11
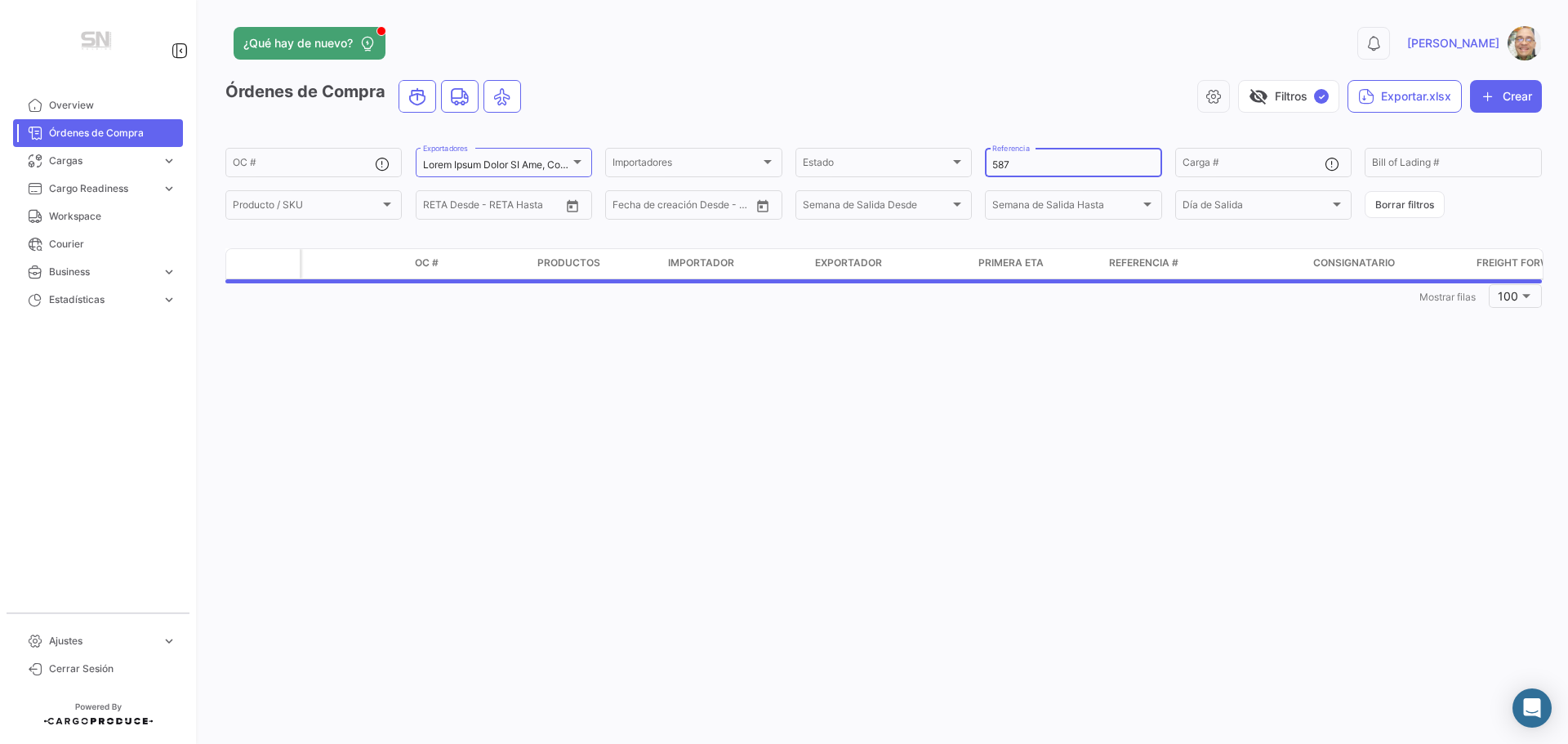
click at [1043, 166] on input "587" at bounding box center [1072, 164] width 161 height 11
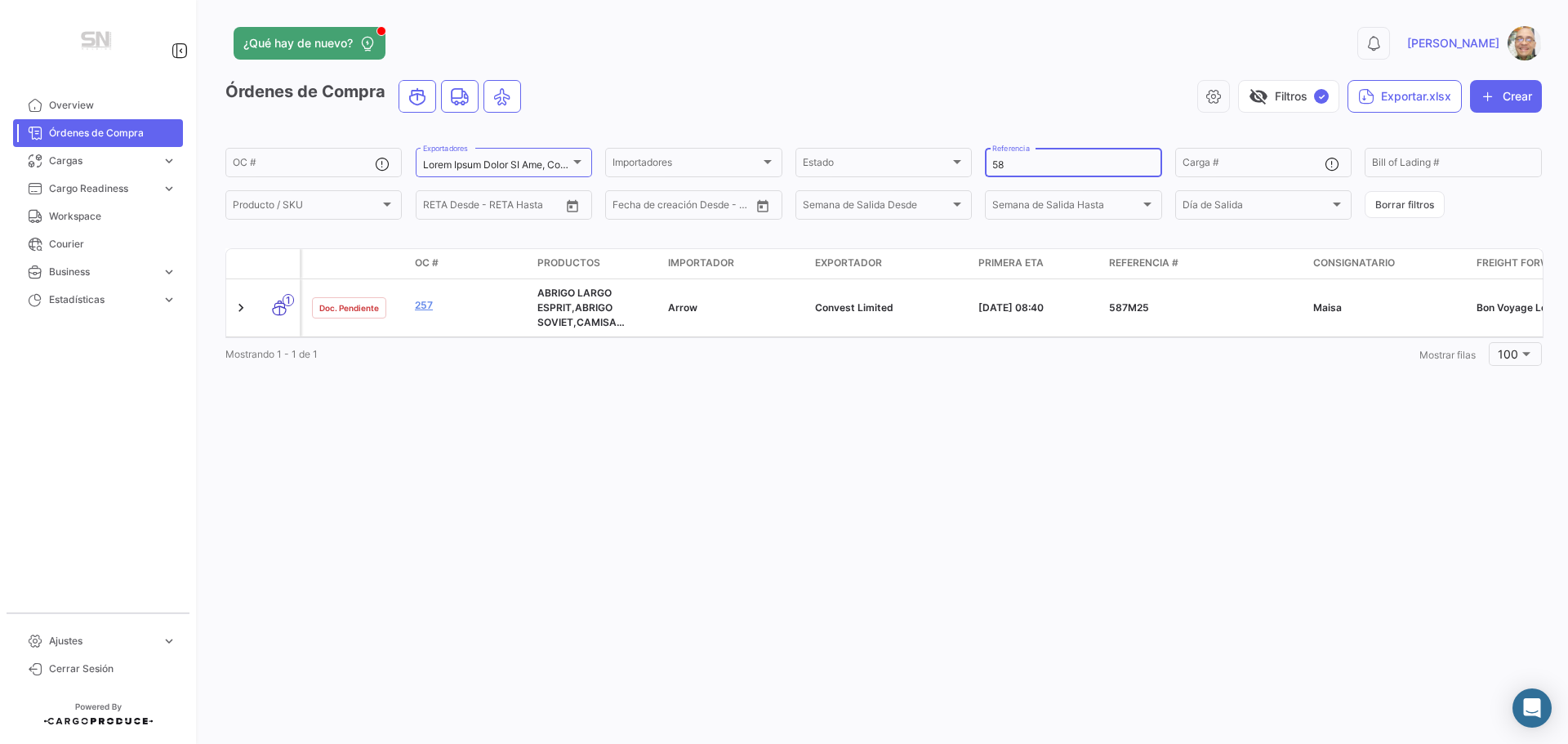
type input "5"
type input "368"
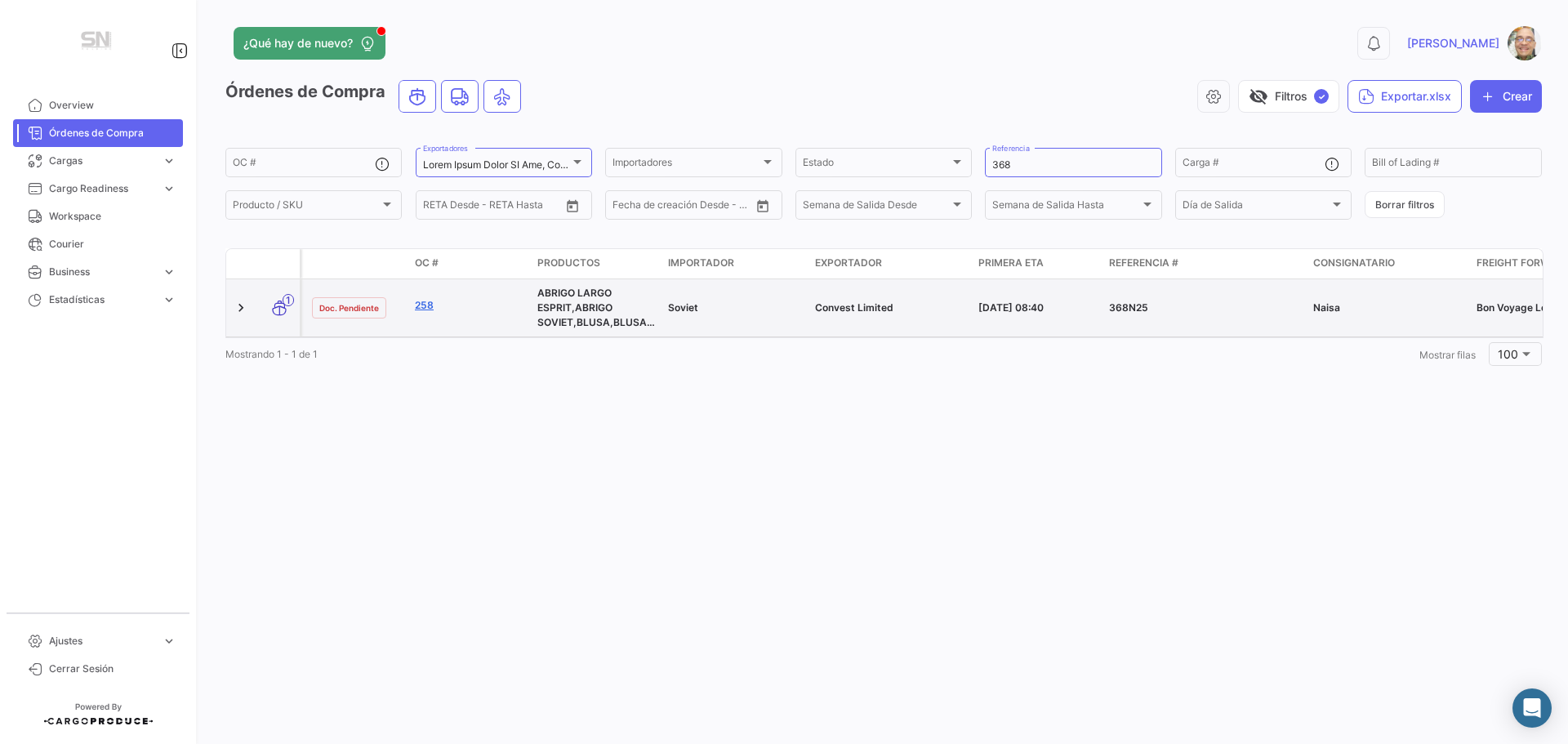
click at [430, 306] on link "258" at bounding box center [469, 305] width 109 height 15
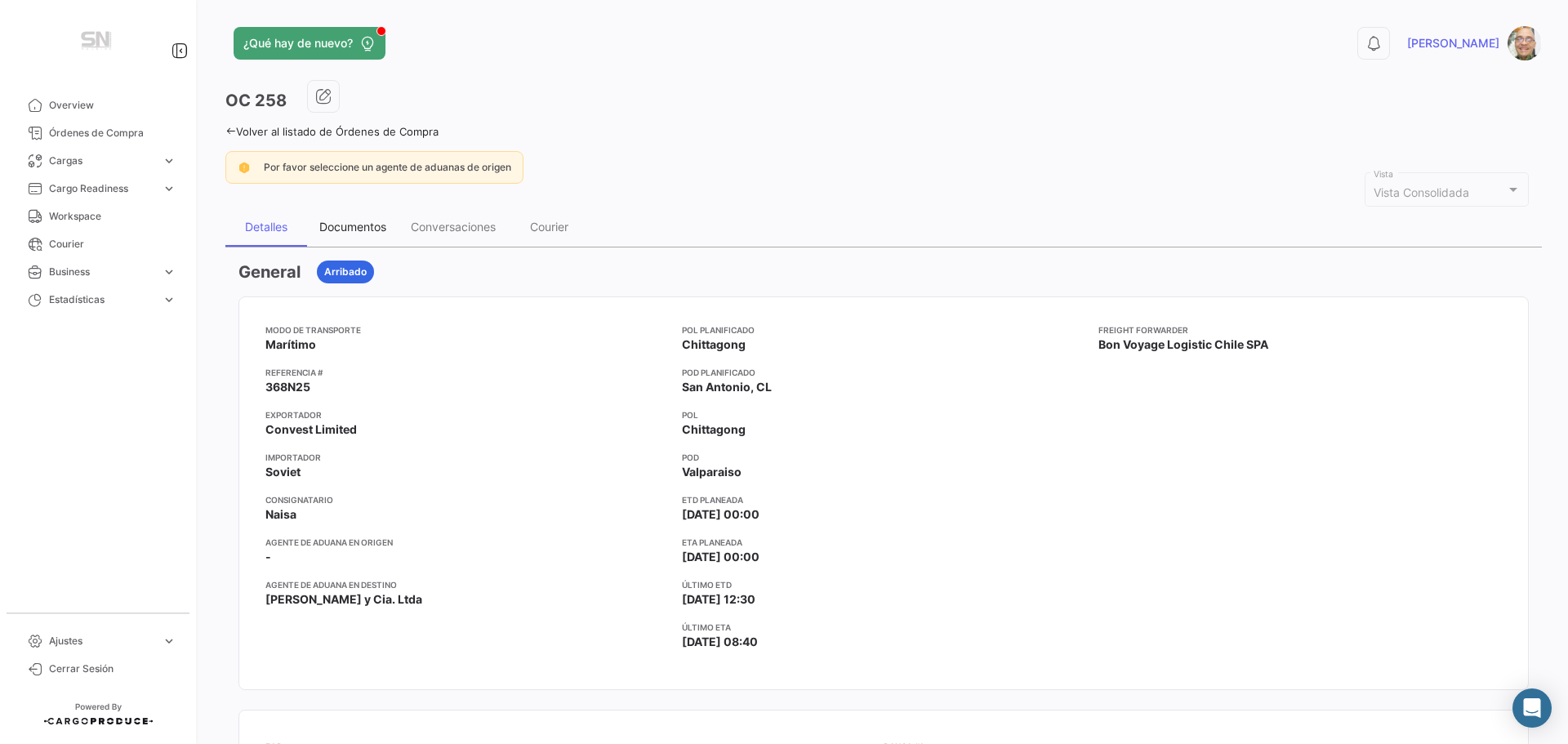
click at [361, 231] on div "Documentos" at bounding box center [353, 227] width 67 height 14
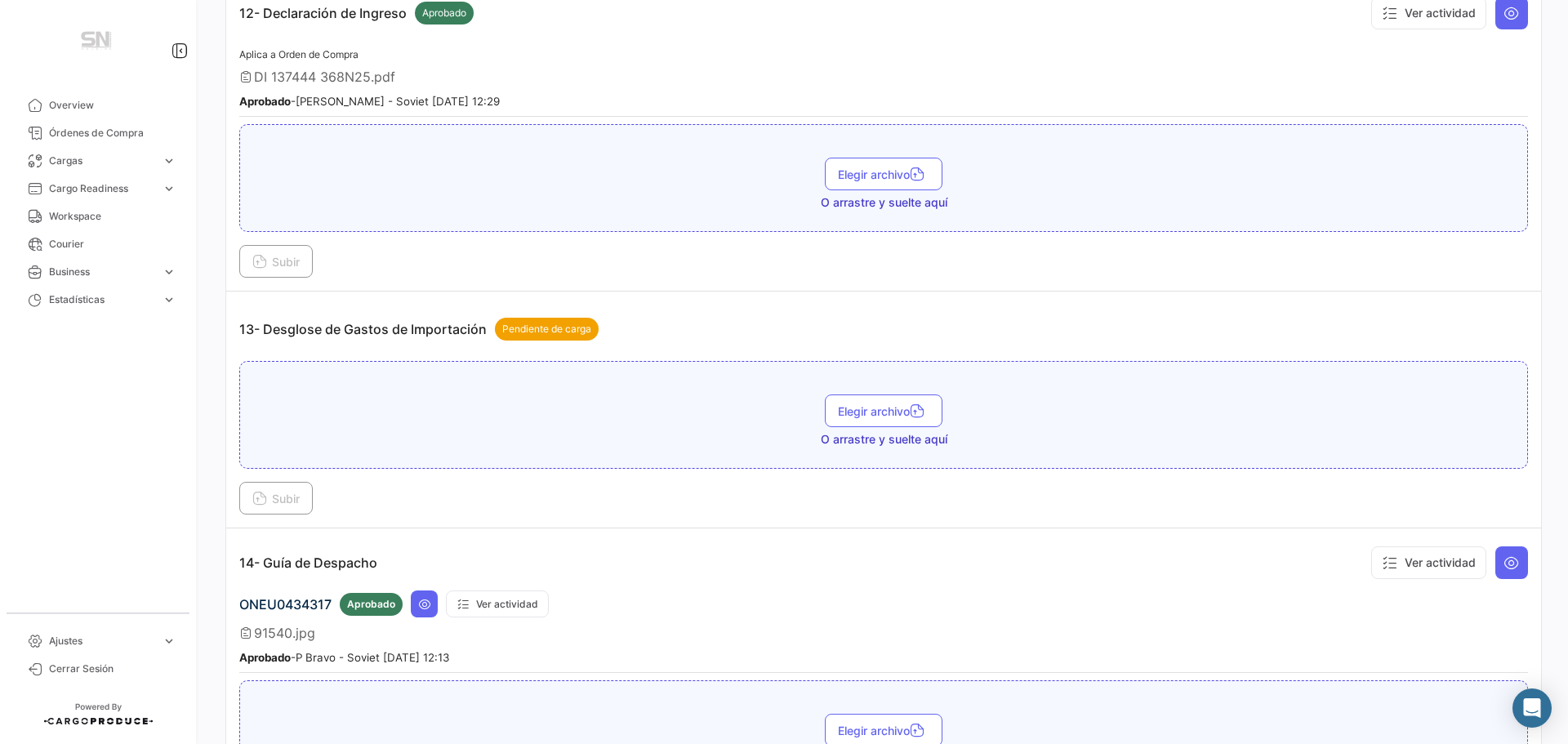
scroll to position [3675, 0]
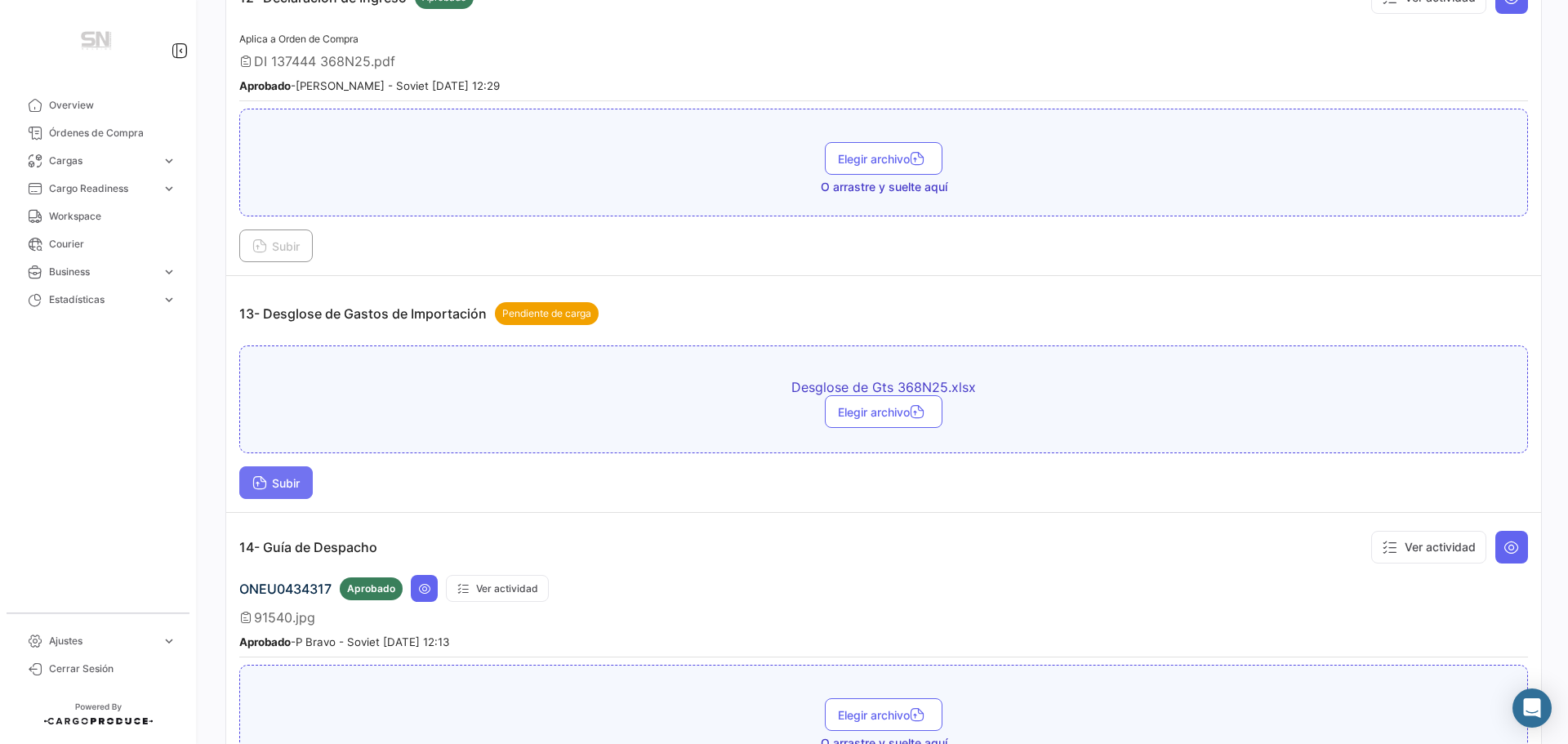
click at [294, 493] on button "Subir" at bounding box center [275, 482] width 73 height 33
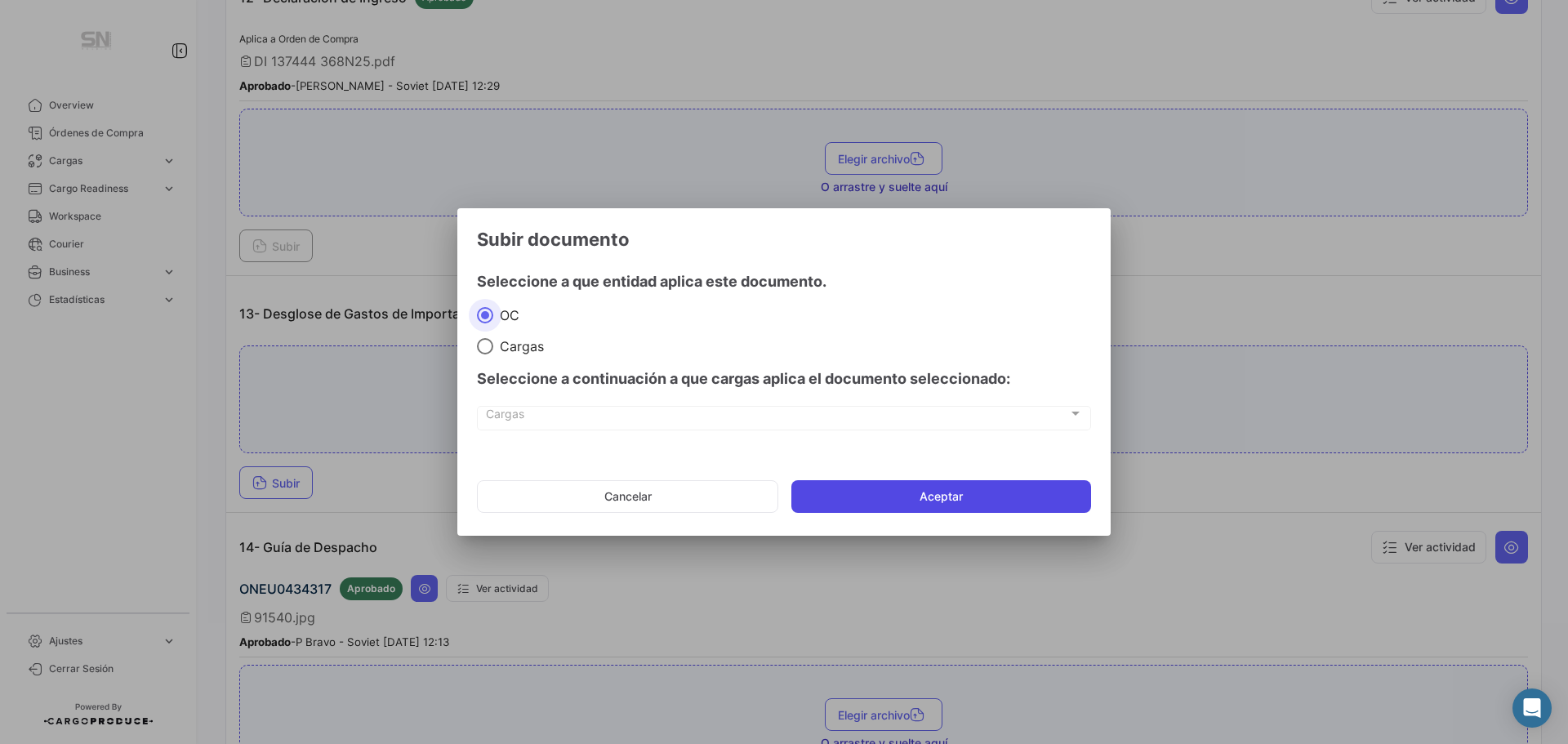
click at [947, 499] on button "Aceptar" at bounding box center [942, 496] width 300 height 33
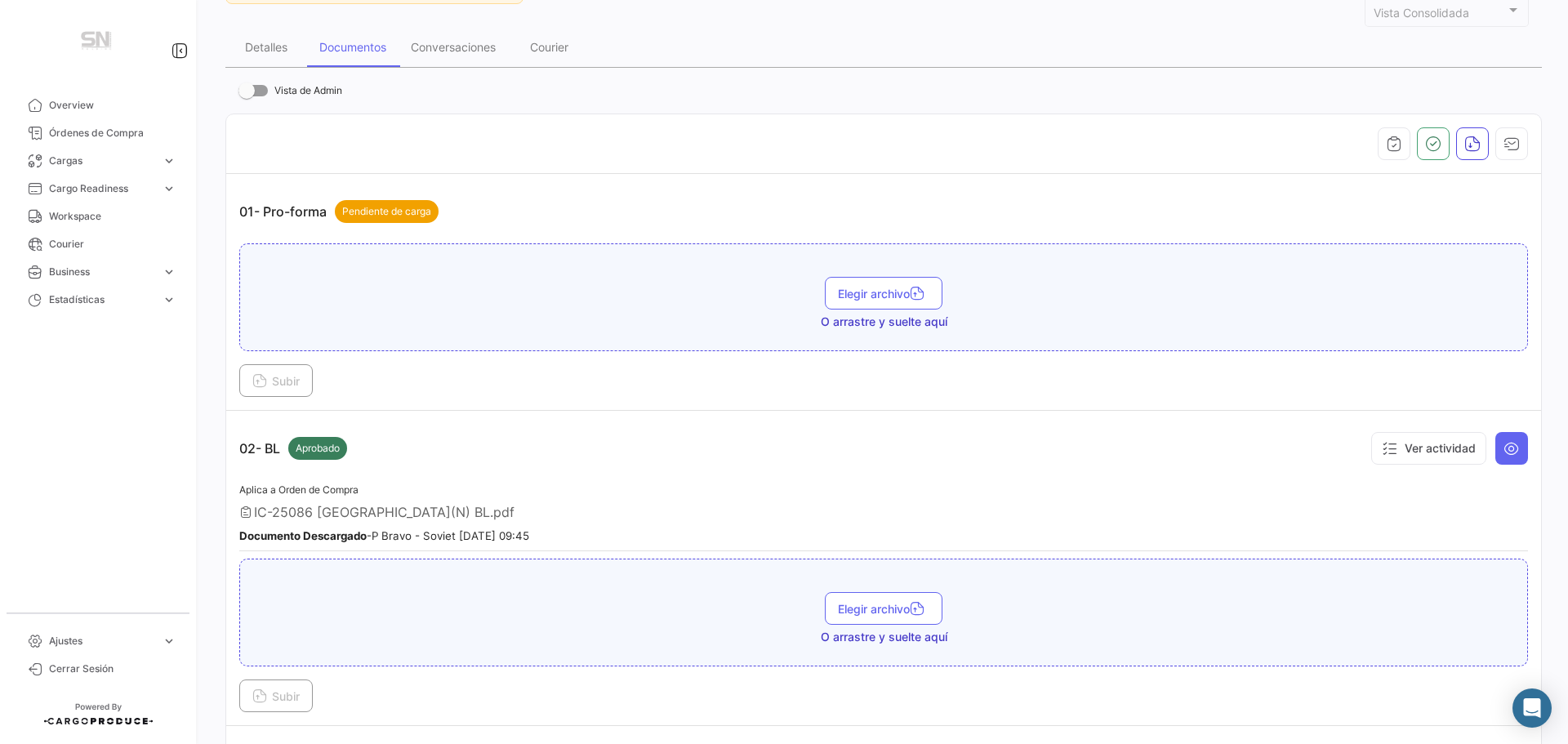
scroll to position [0, 0]
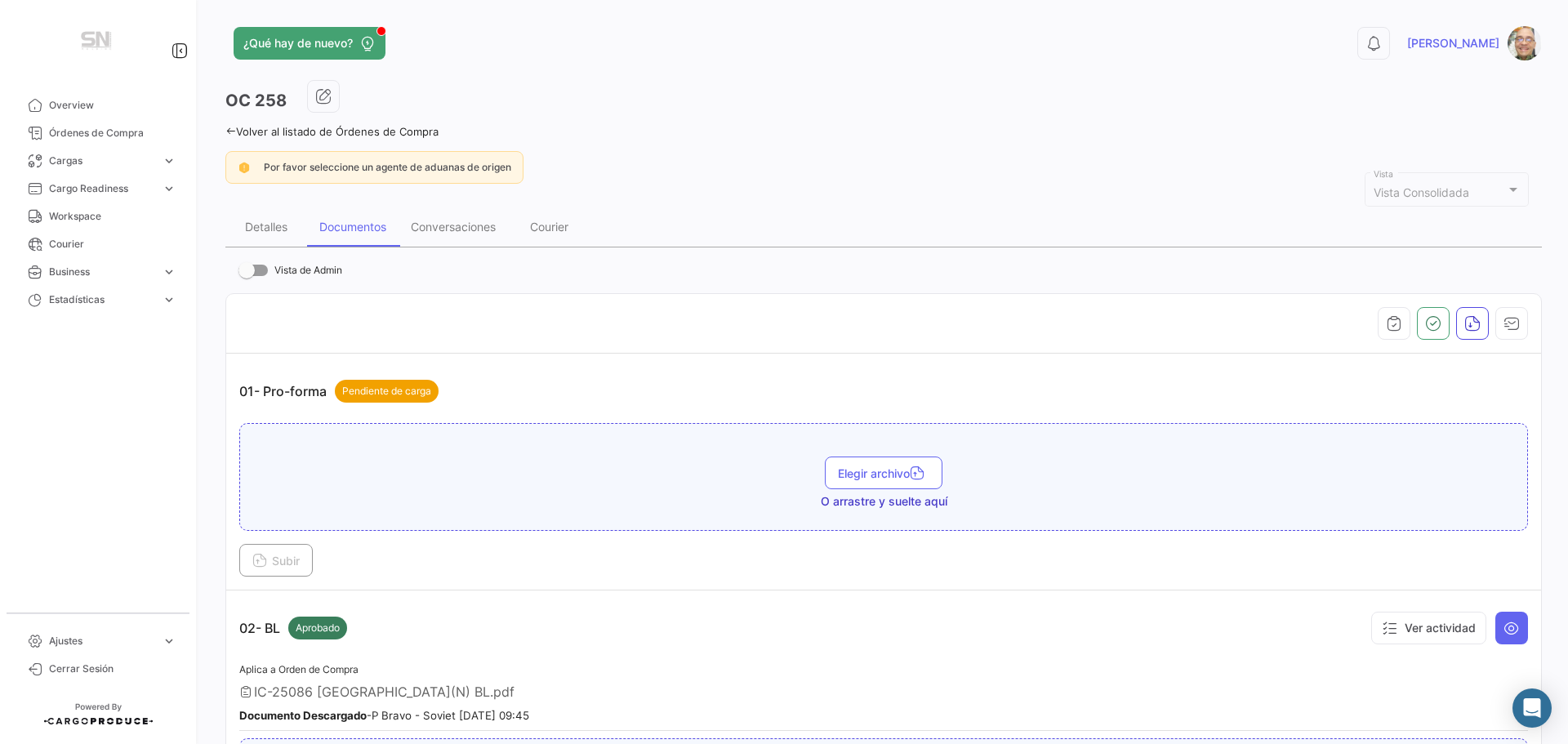
click at [227, 130] on icon at bounding box center [230, 132] width 11 height 11
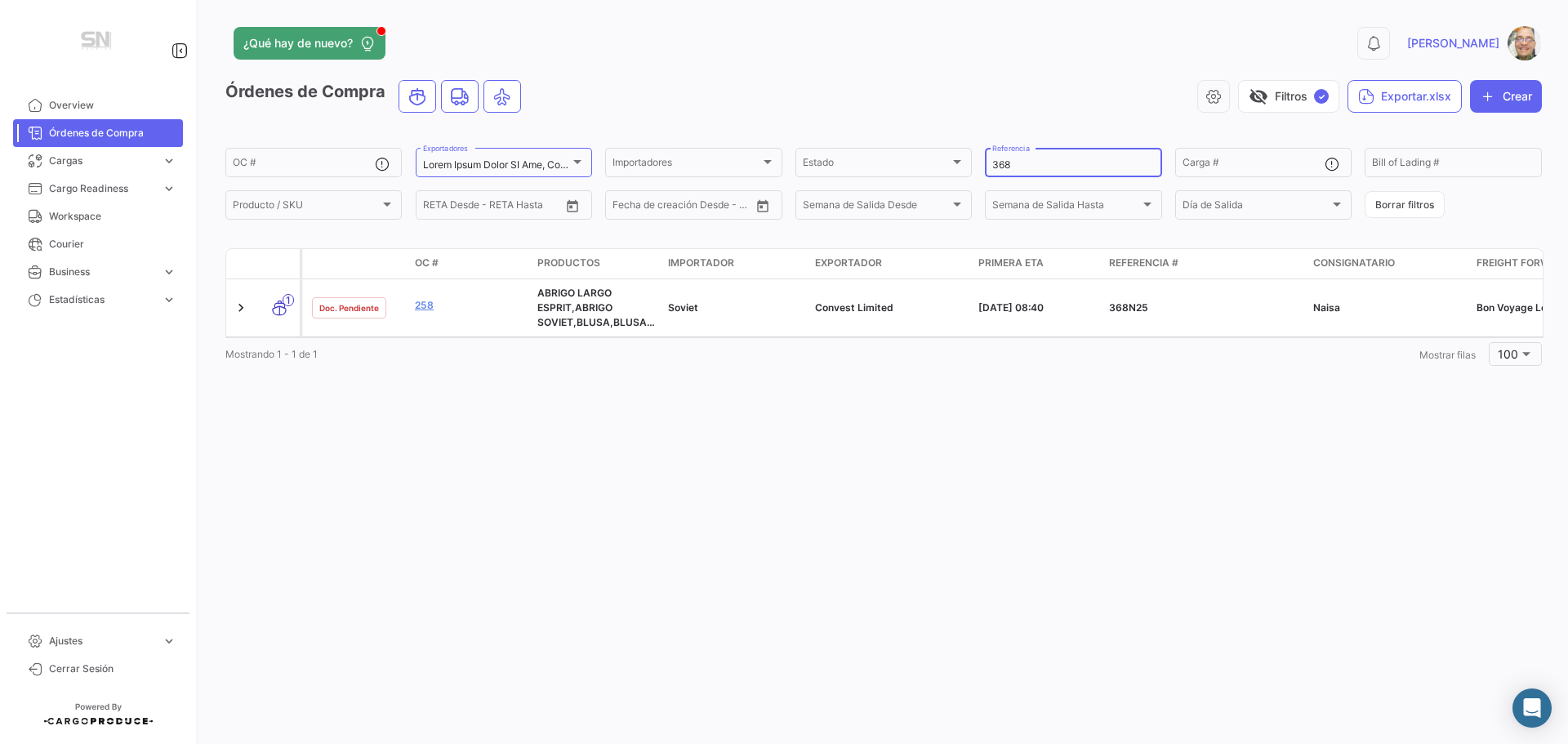
click at [1024, 166] on input "368" at bounding box center [1072, 164] width 161 height 11
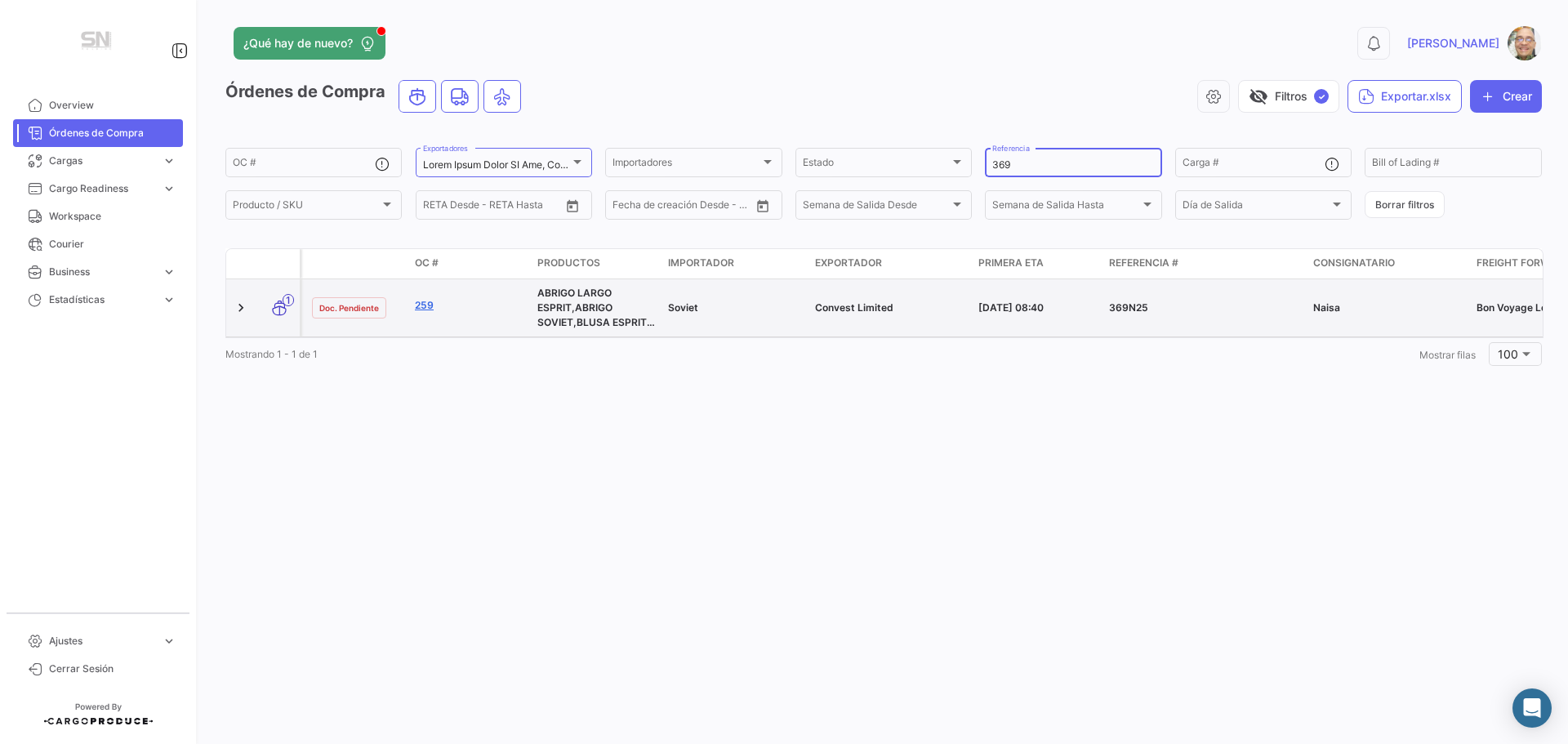
type input "369"
click at [432, 311] on link "259" at bounding box center [469, 305] width 109 height 15
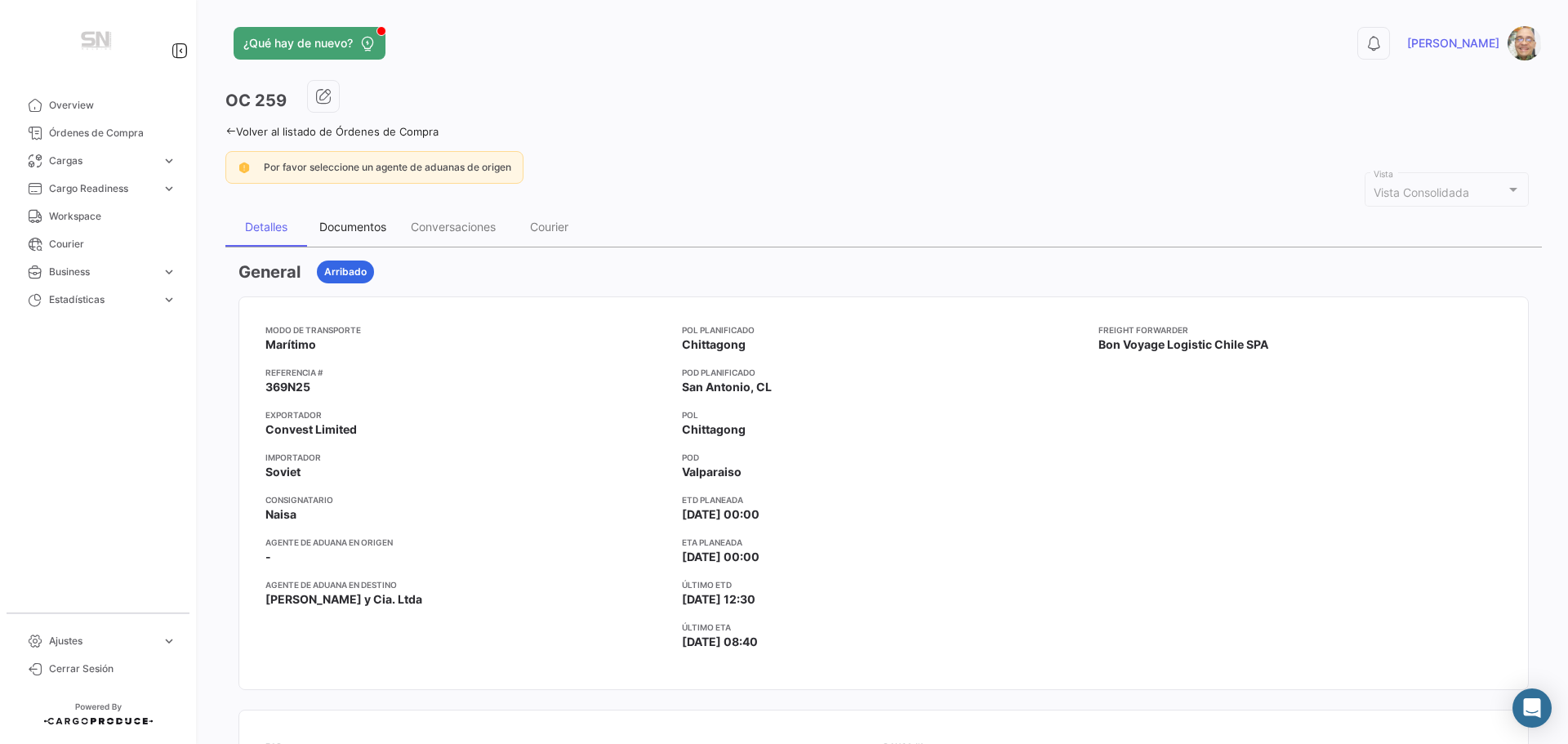
click at [359, 225] on div "Documentos" at bounding box center [353, 227] width 67 height 14
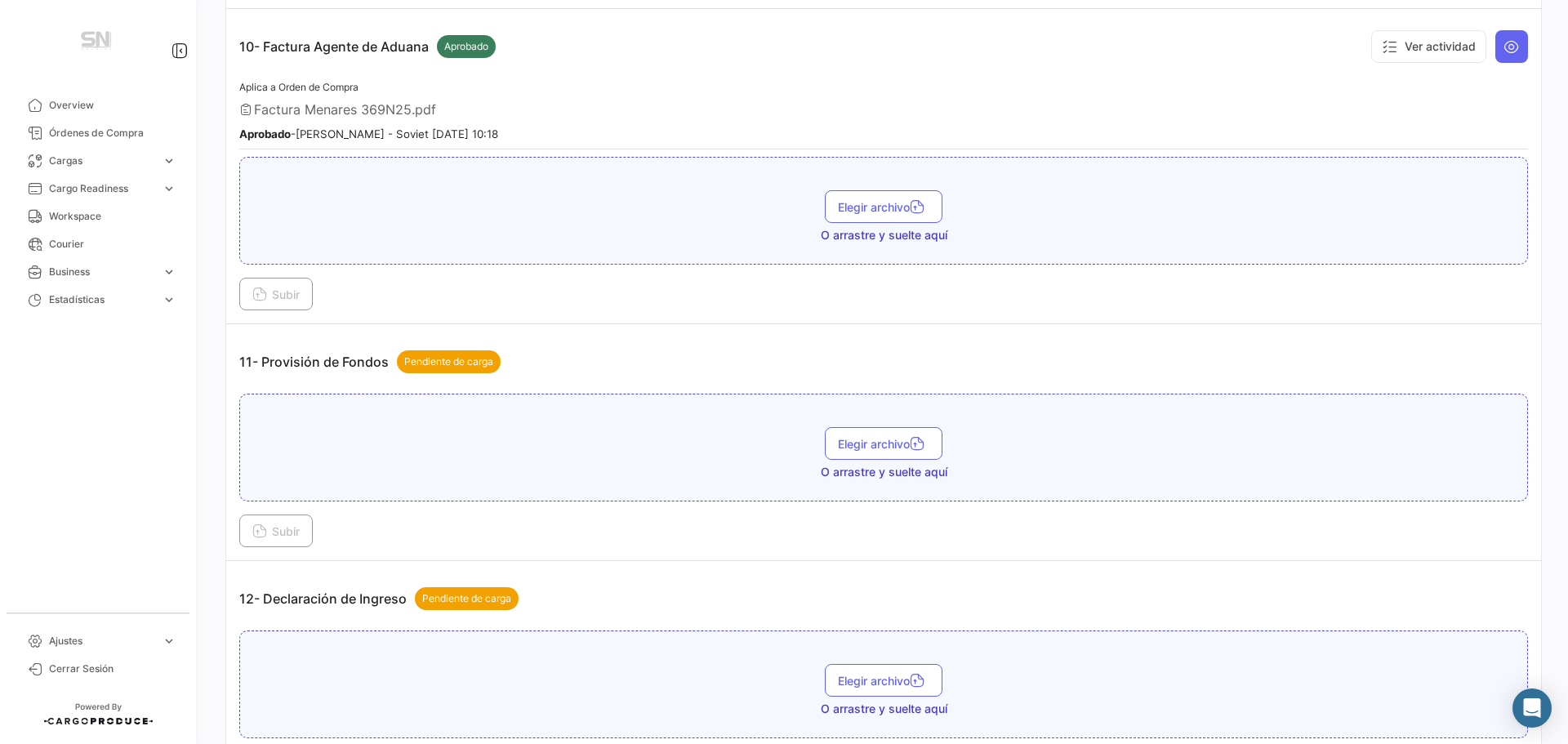
scroll to position [3022, 0]
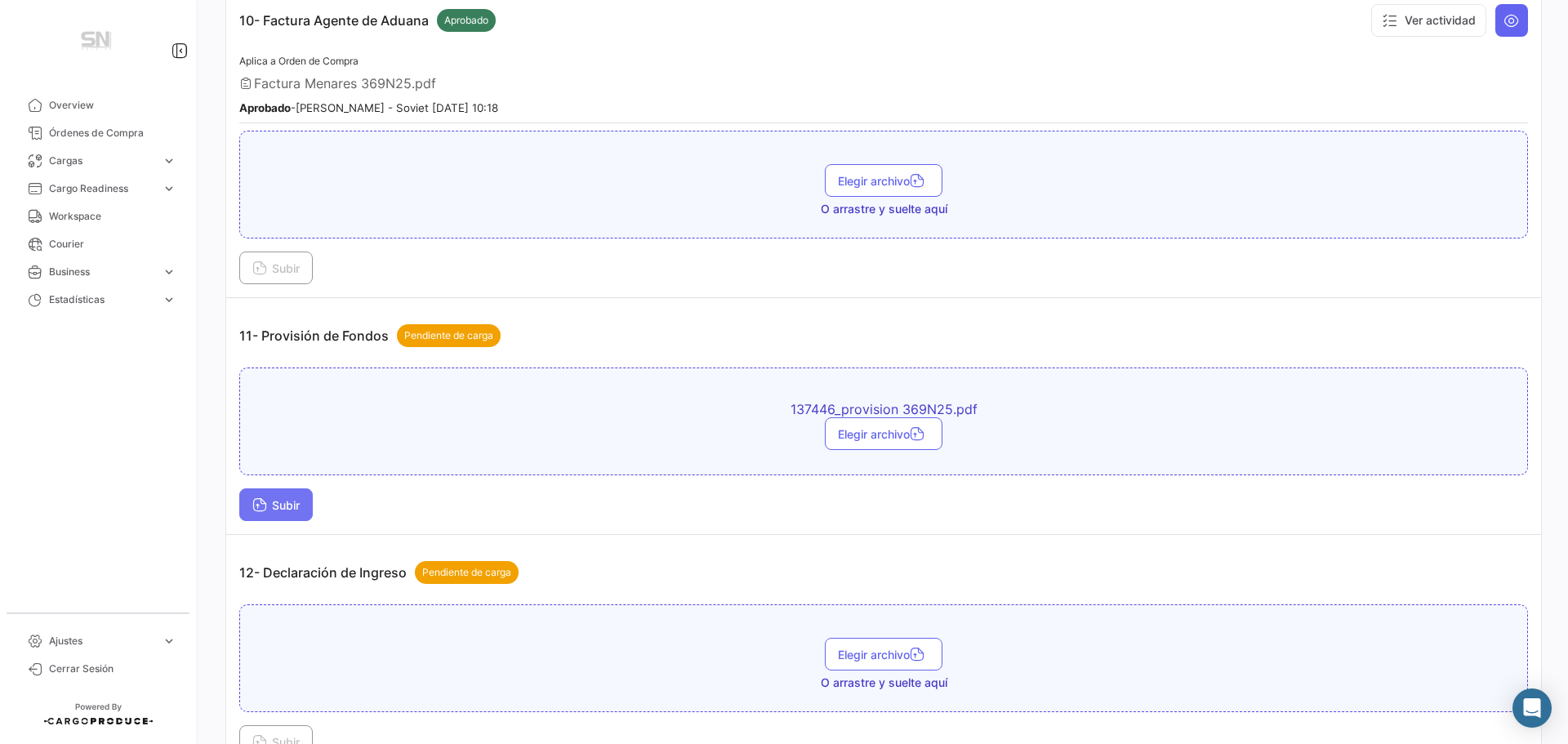
click at [280, 511] on span "Subir" at bounding box center [276, 506] width 48 height 14
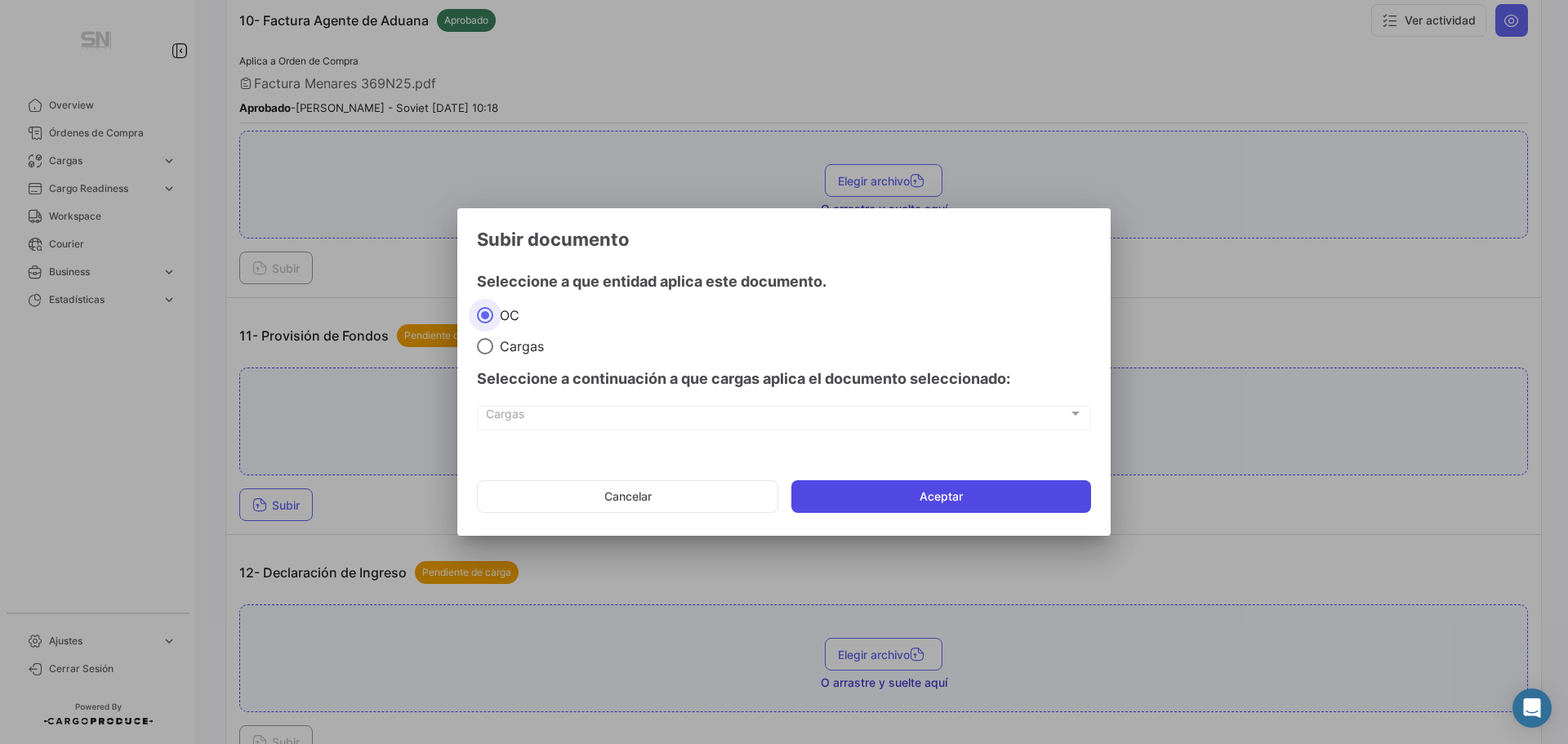
click at [912, 507] on button "Aceptar" at bounding box center [942, 496] width 300 height 33
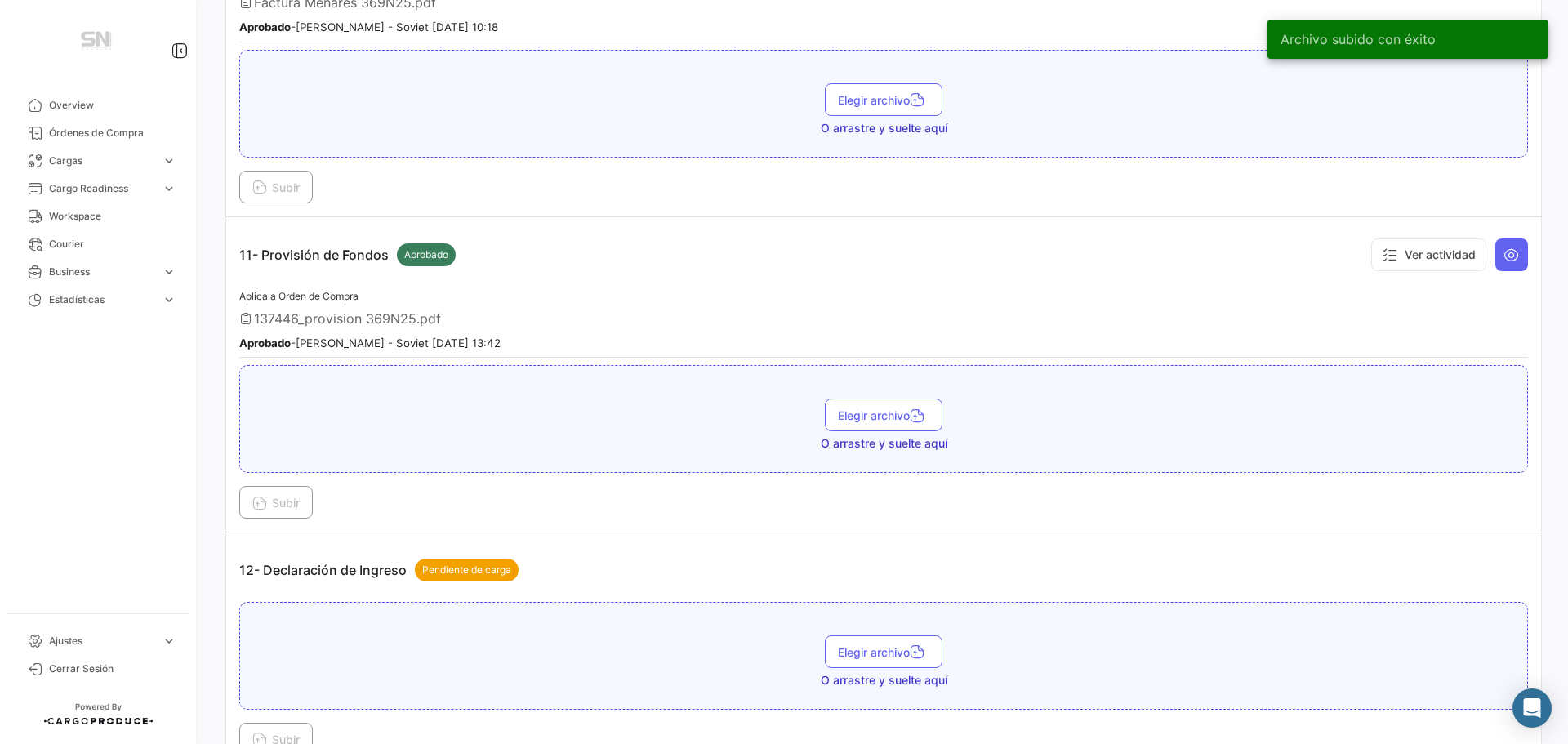
scroll to position [3267, 0]
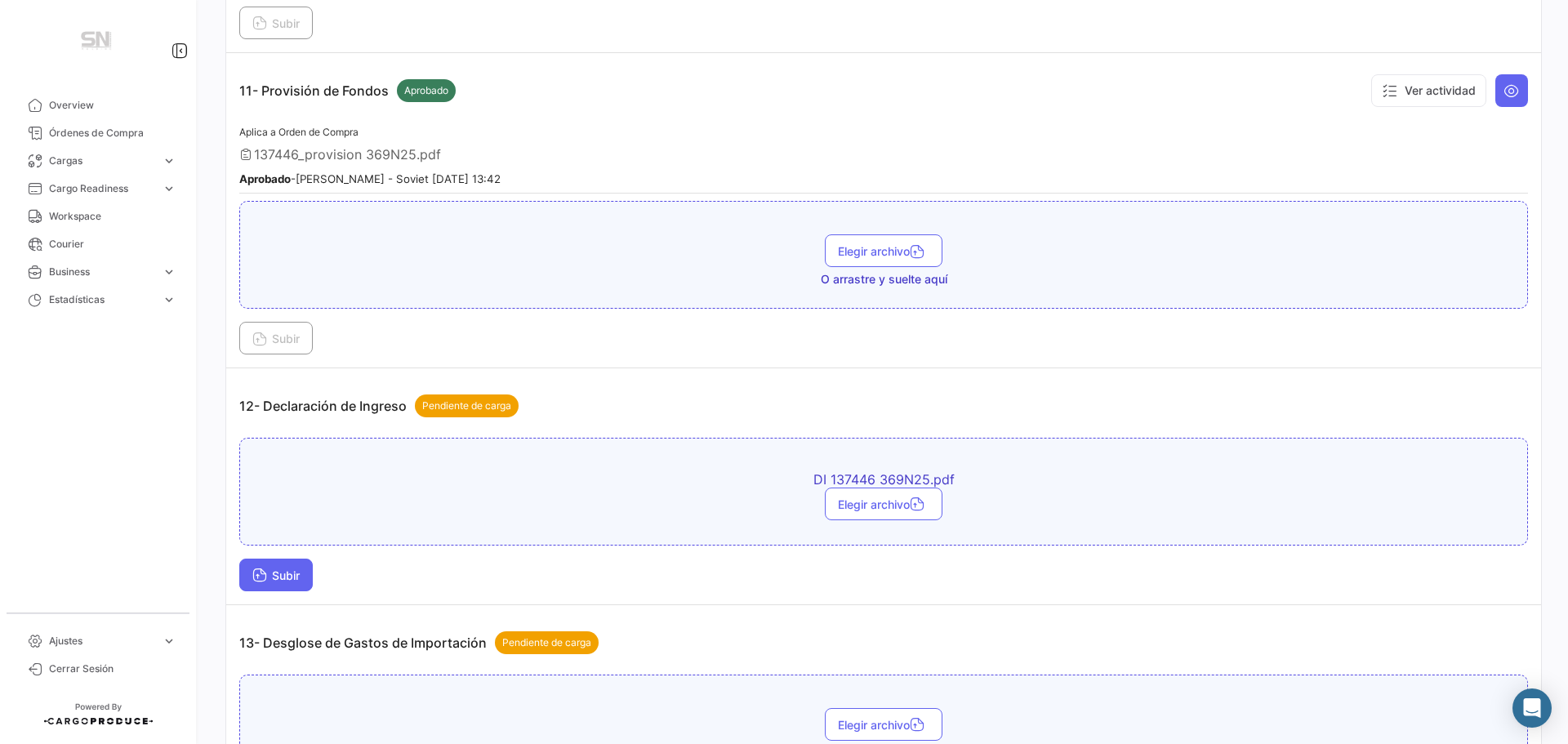
click at [281, 569] on span "Subir" at bounding box center [276, 575] width 48 height 14
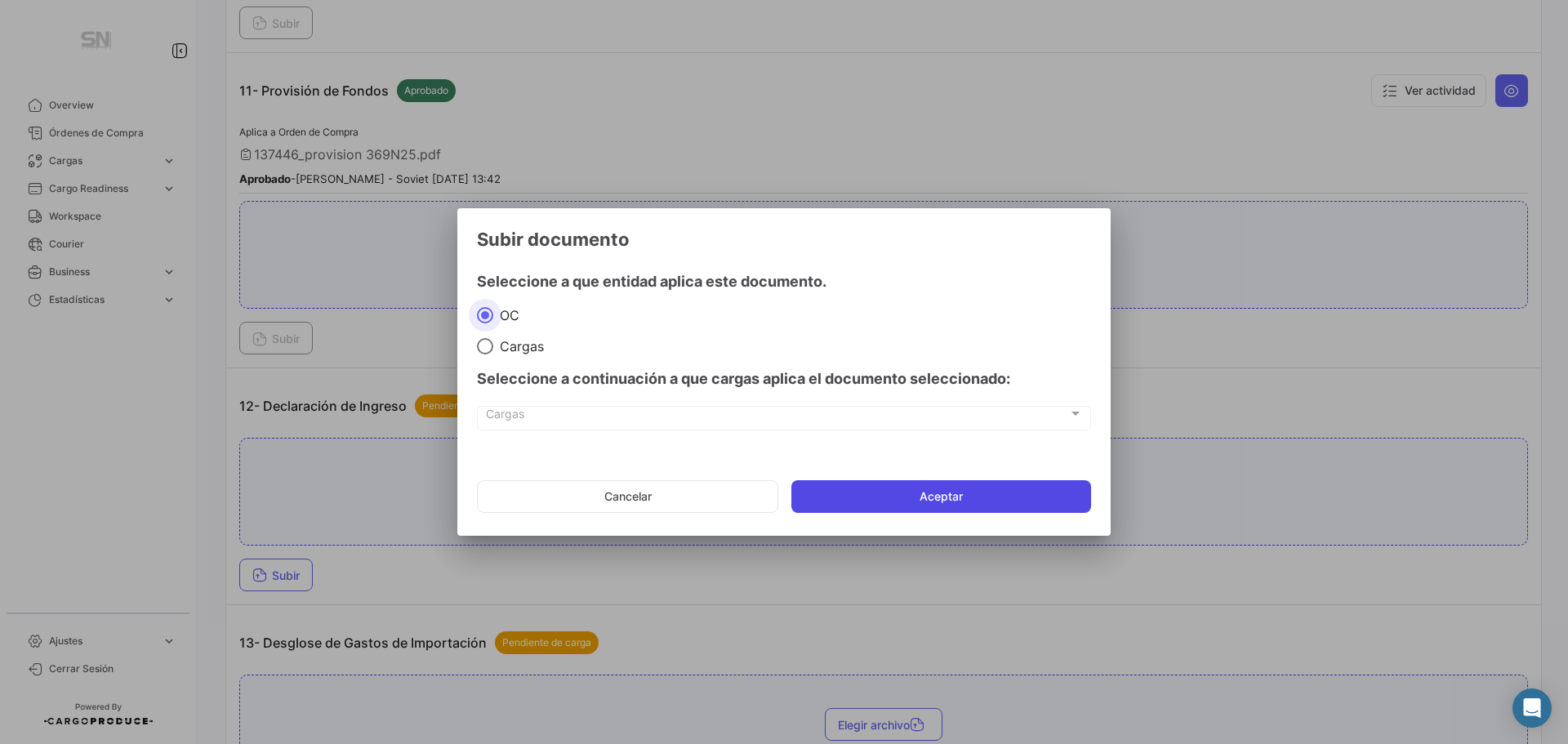
click at [814, 484] on button "Aceptar" at bounding box center [942, 496] width 300 height 33
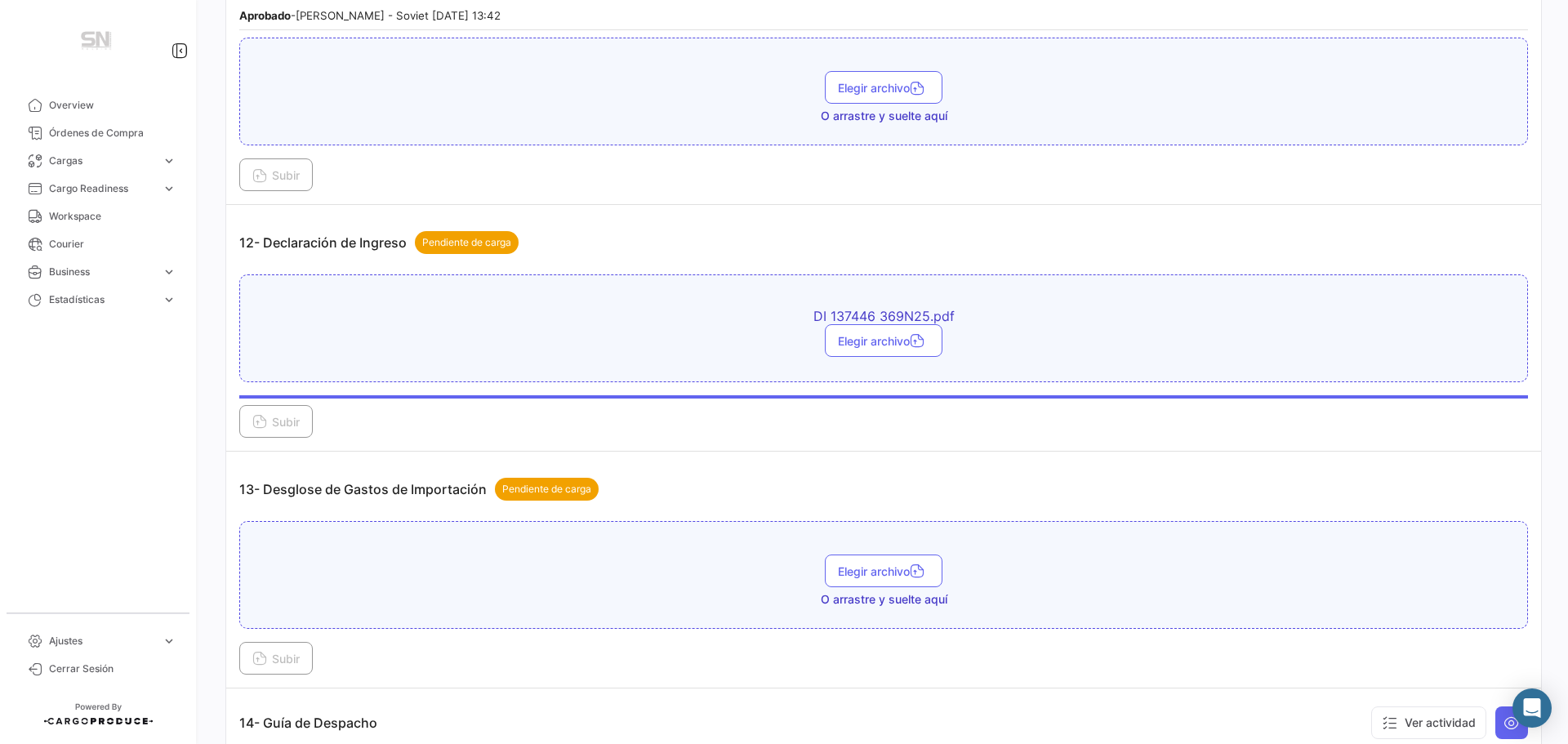
scroll to position [3512, 0]
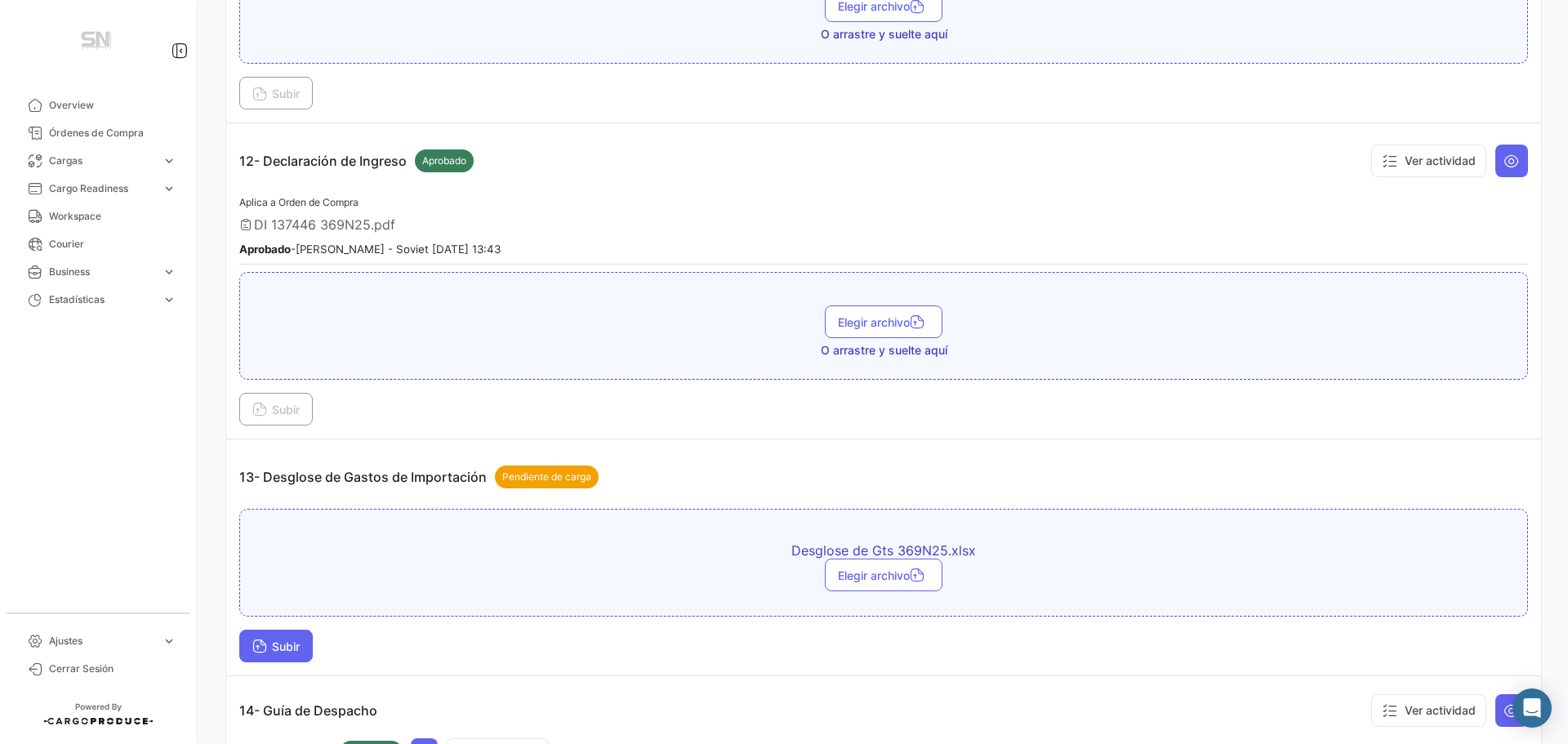
click at [269, 641] on span "Subir" at bounding box center [276, 647] width 48 height 14
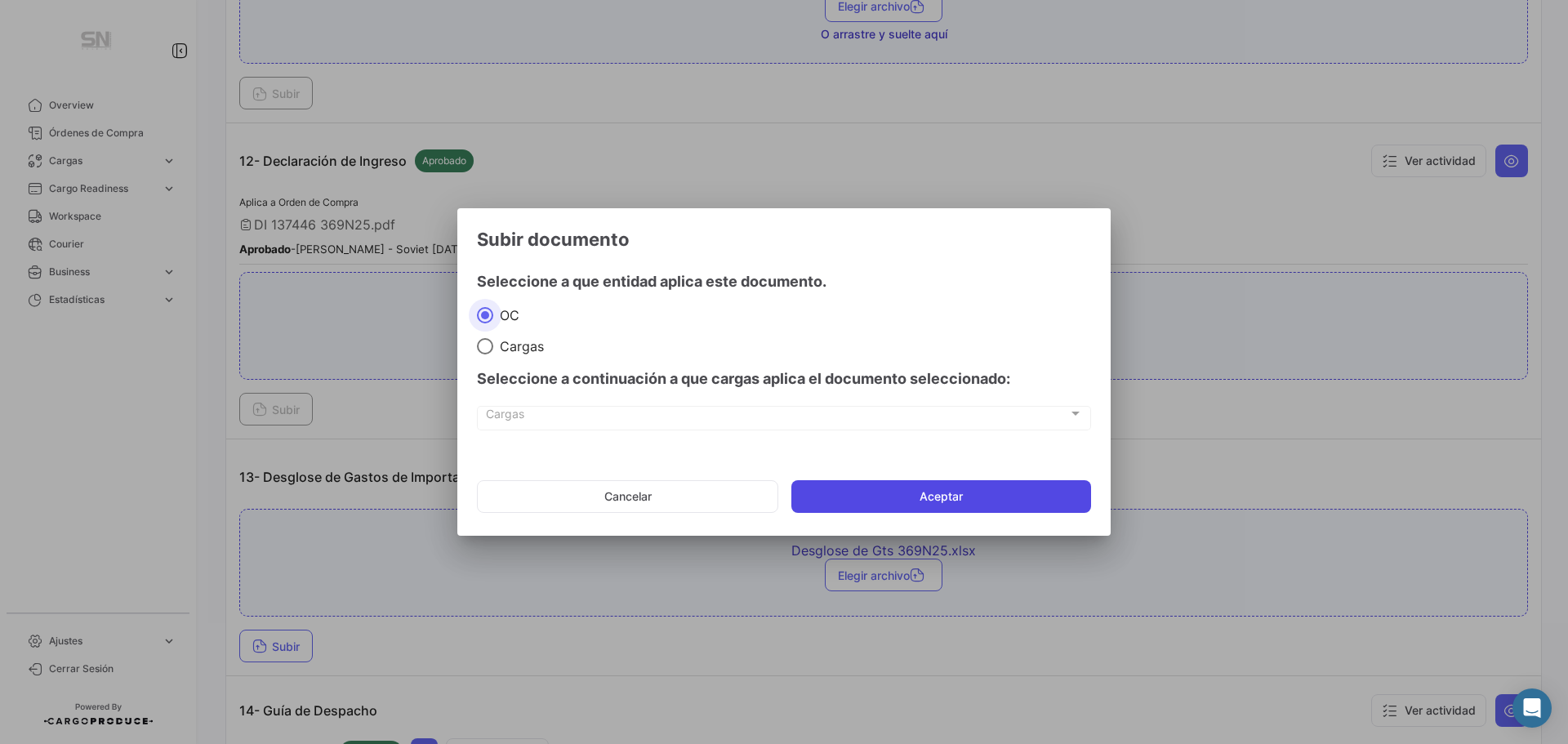
click at [894, 498] on button "Aceptar" at bounding box center [942, 496] width 300 height 33
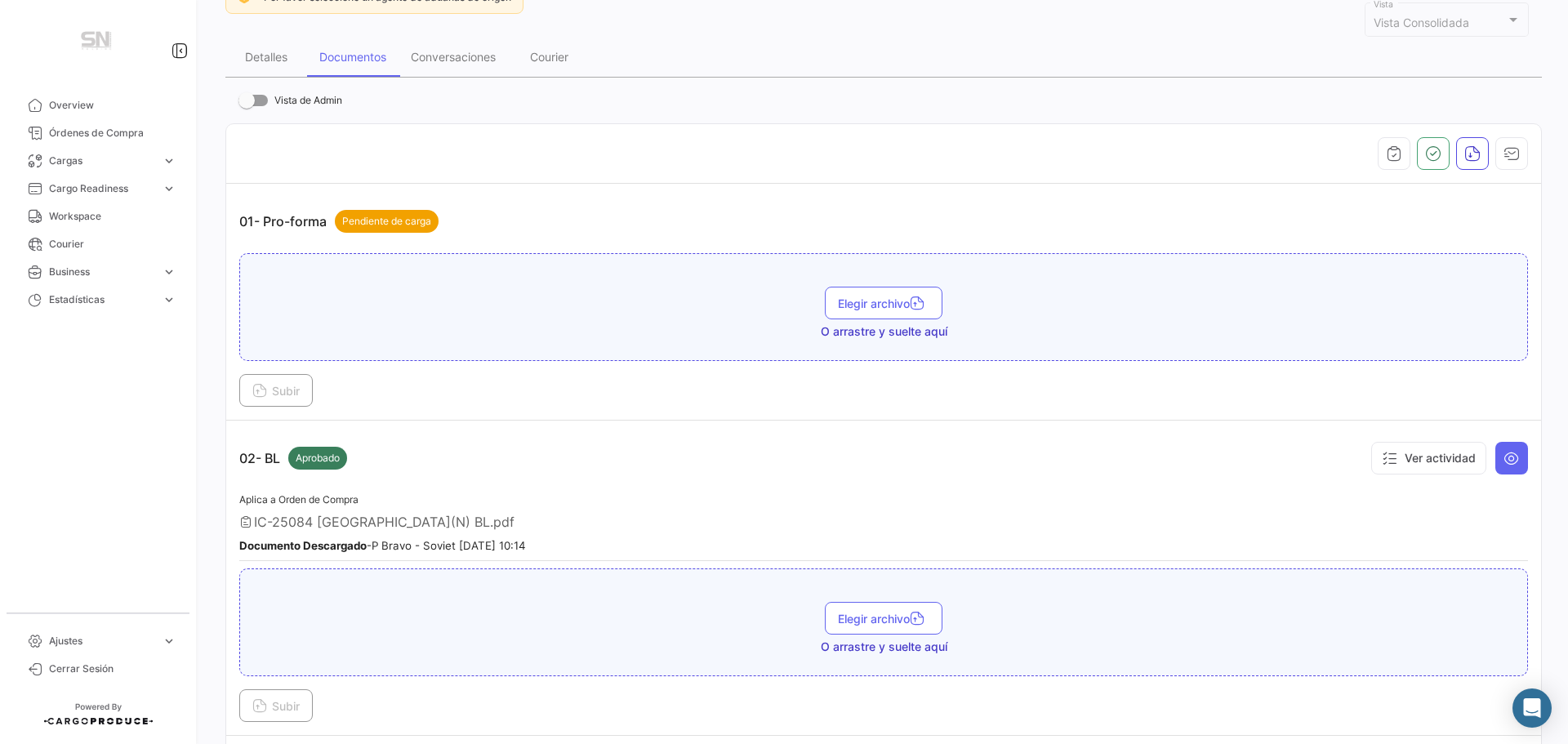
scroll to position [0, 0]
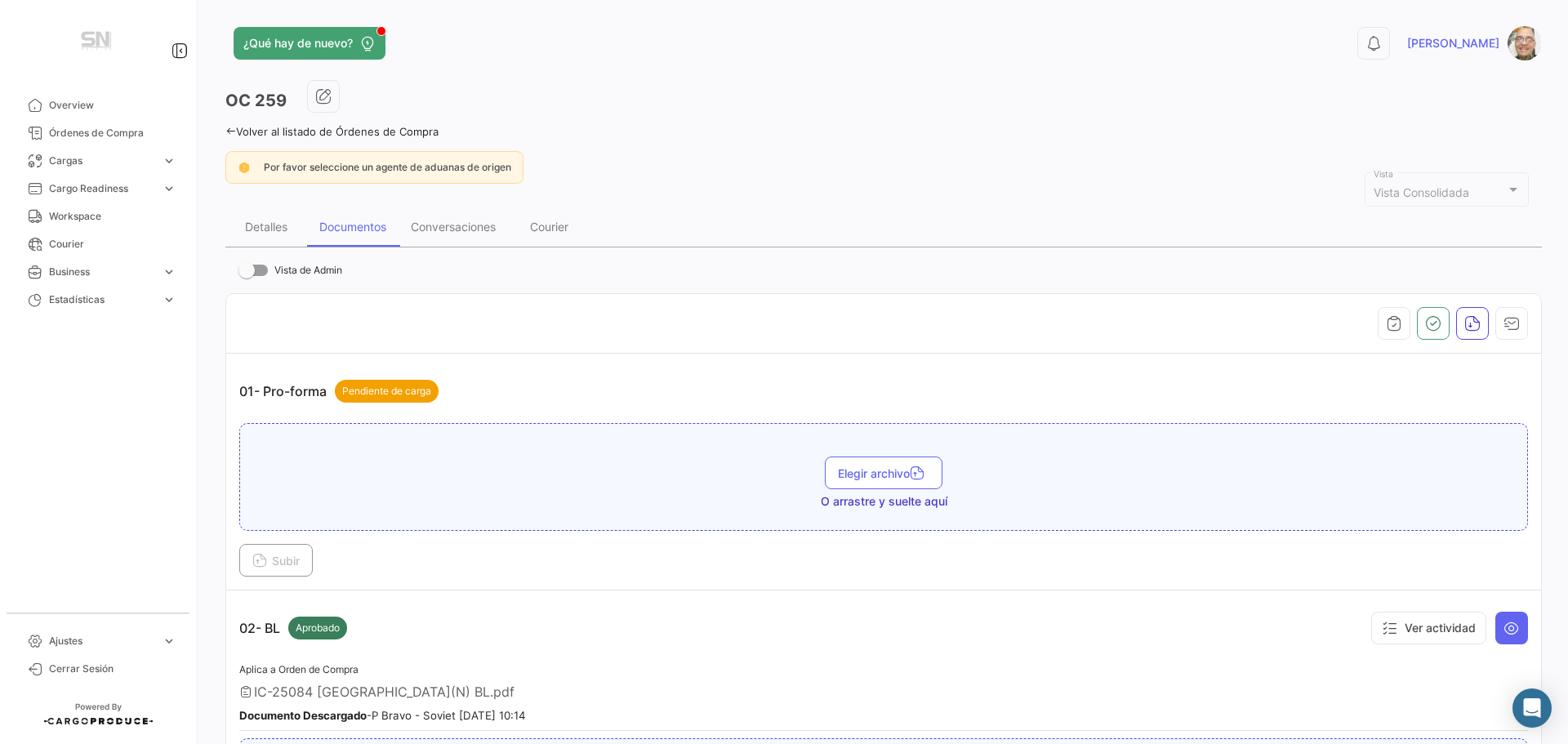
click at [232, 127] on icon at bounding box center [230, 132] width 11 height 11
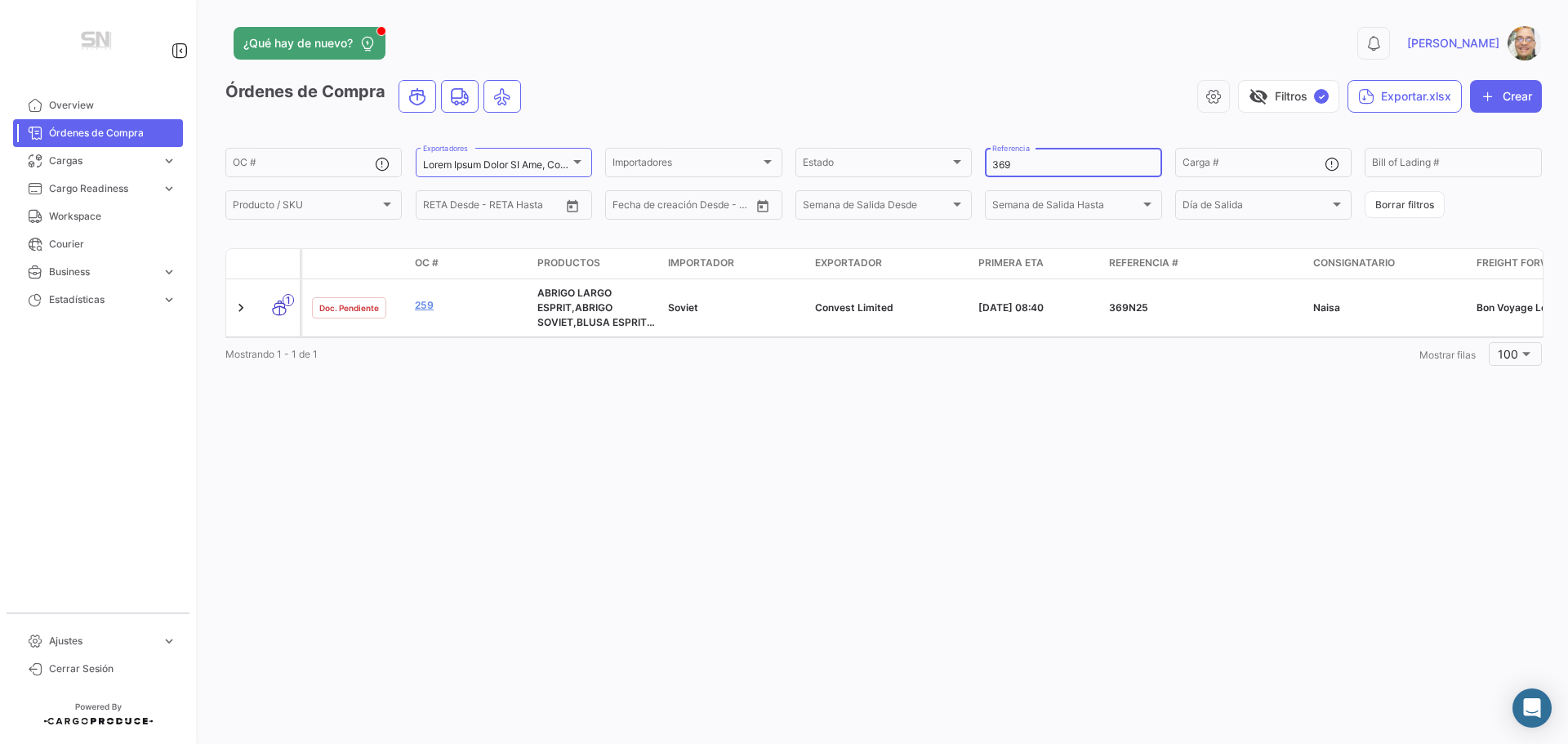
click at [1031, 164] on input "369" at bounding box center [1072, 164] width 161 height 11
type input "3"
